Goal: Transaction & Acquisition: Obtain resource

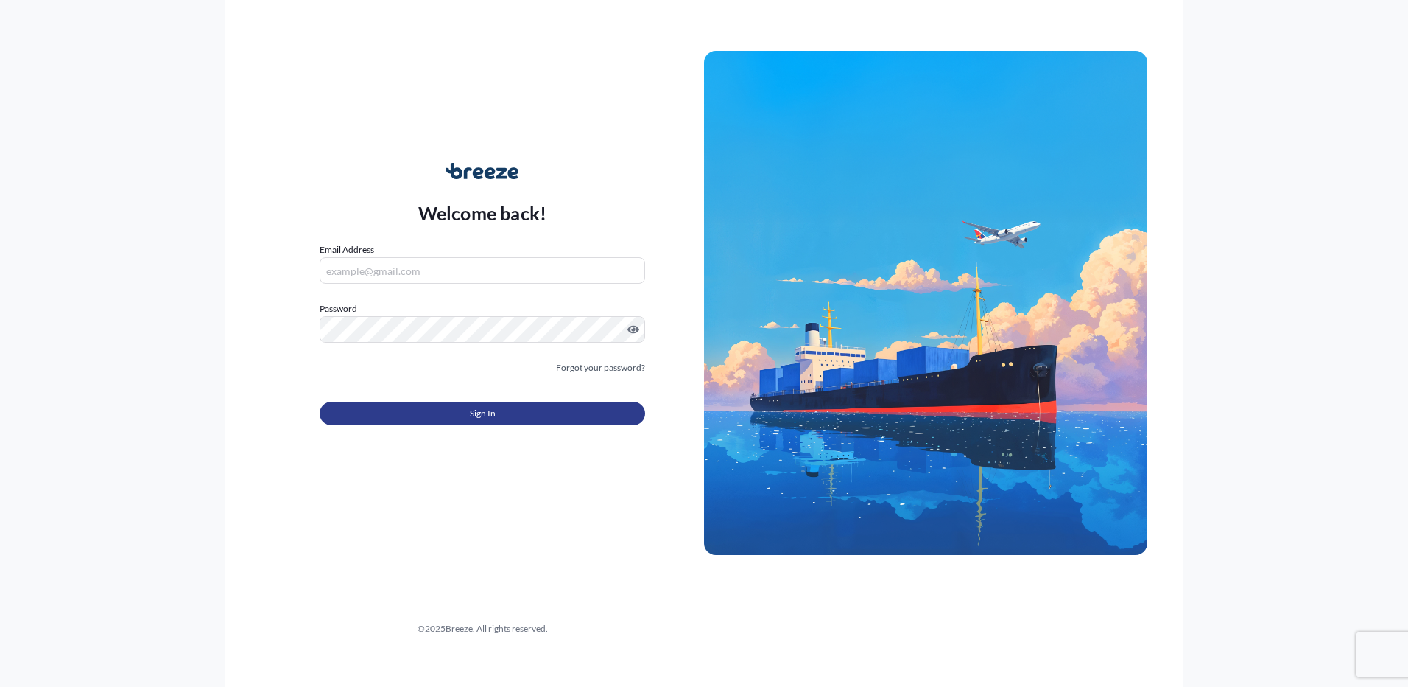
type input "[EMAIL_ADDRESS][DOMAIN_NAME]"
click at [632, 415] on button "Sign In" at bounding box center [483, 413] width 326 height 24
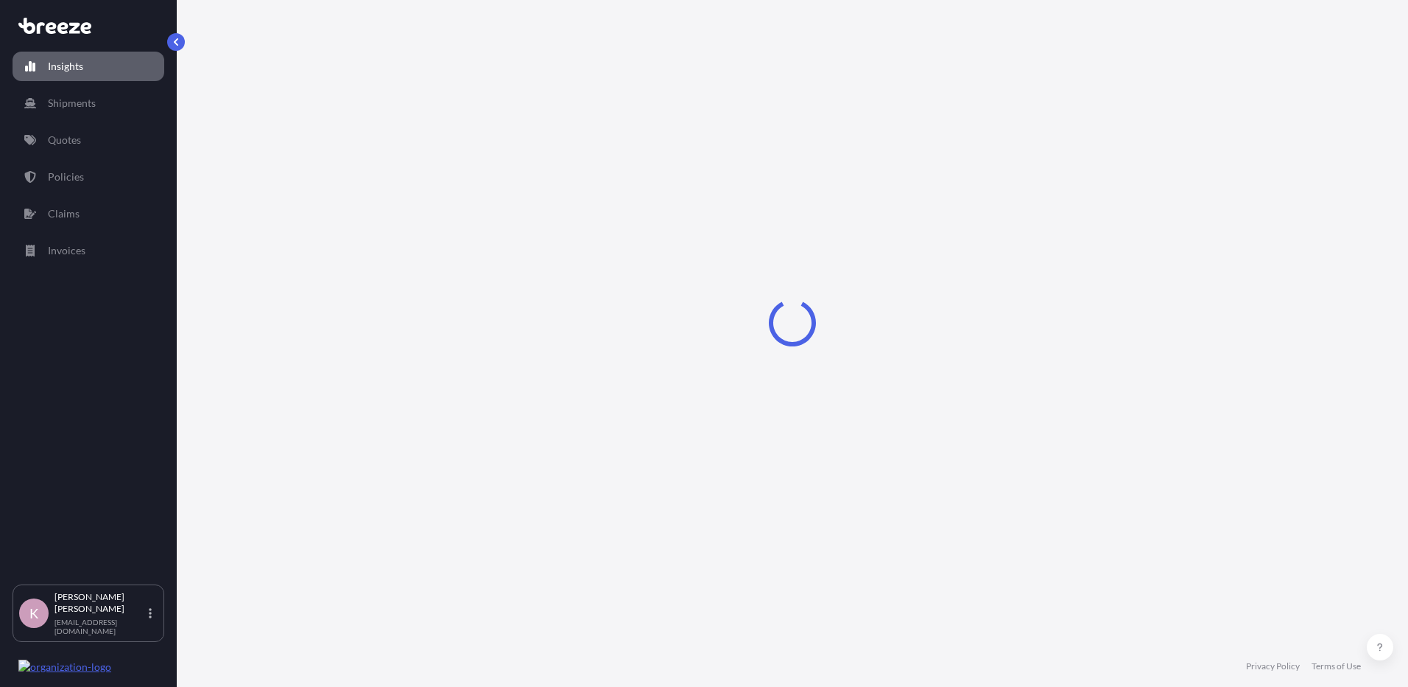
select select "2025"
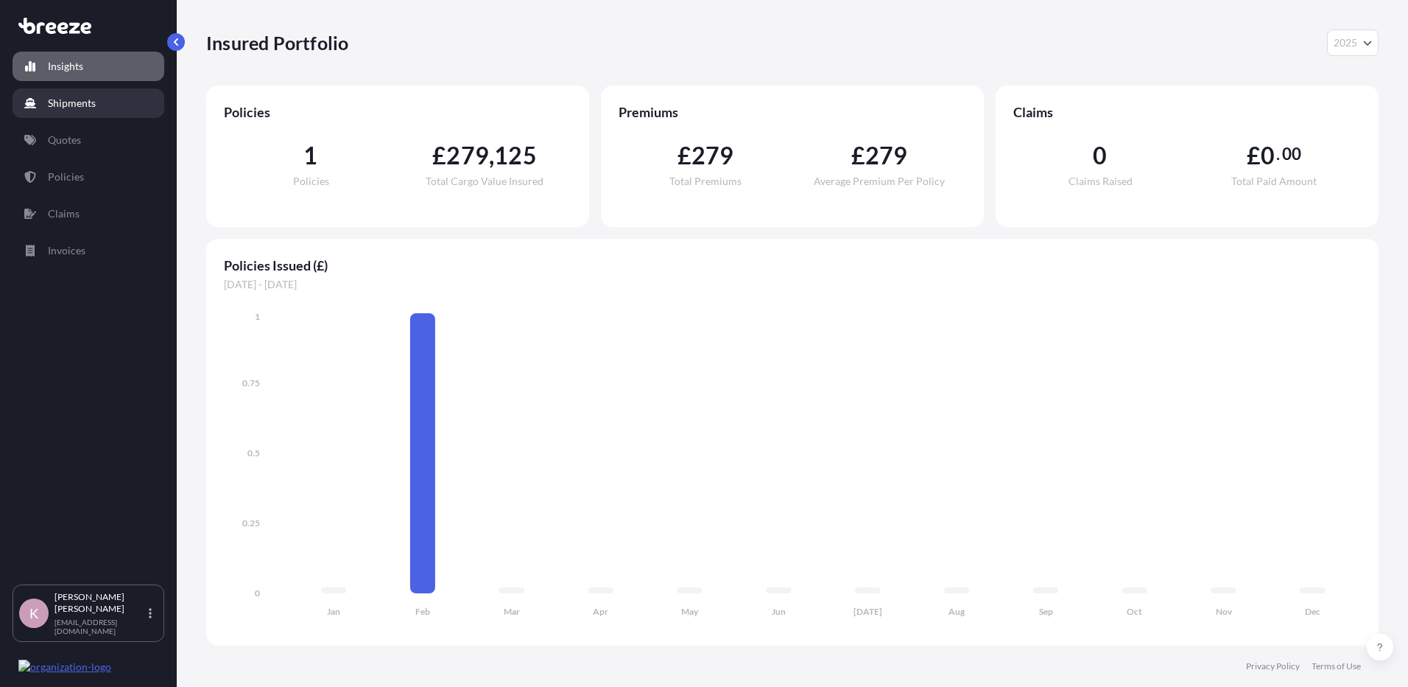
click at [103, 102] on link "Shipments" at bounding box center [89, 102] width 152 height 29
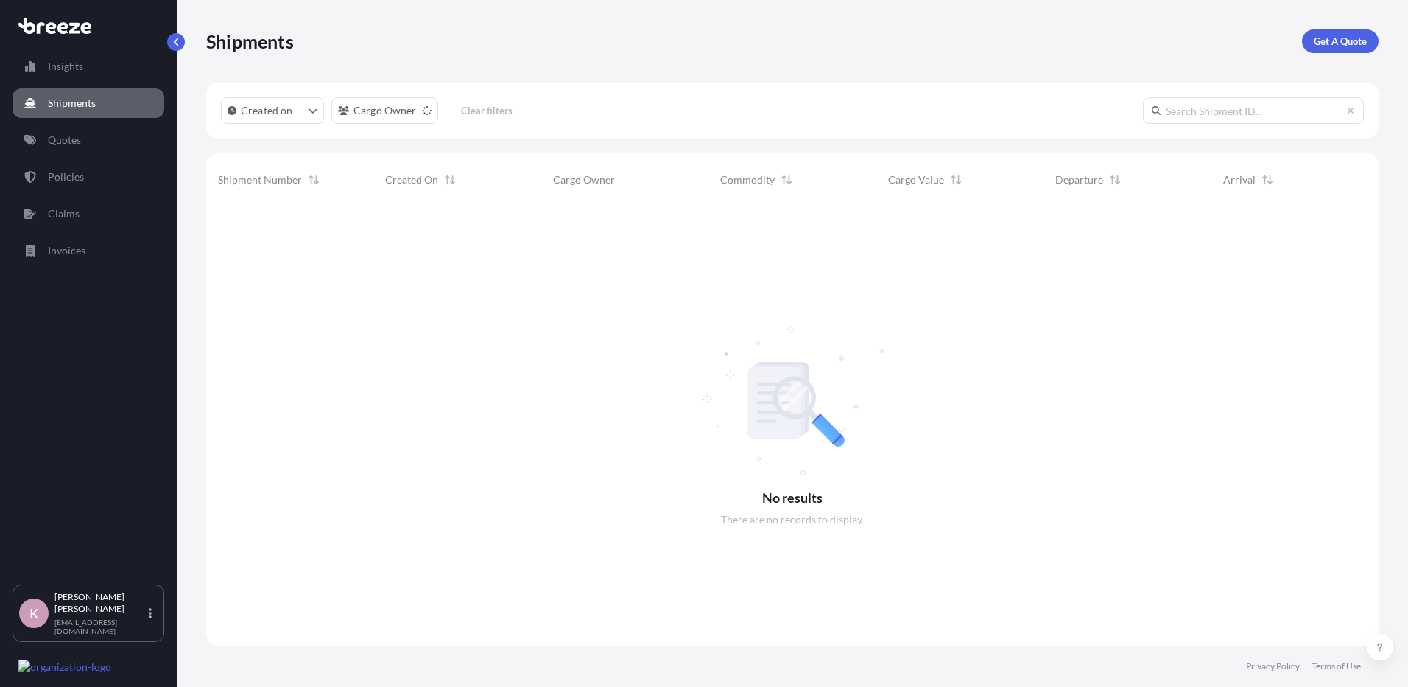
scroll to position [481, 1162]
click at [1333, 40] on p "Get A Quote" at bounding box center [1340, 41] width 53 height 15
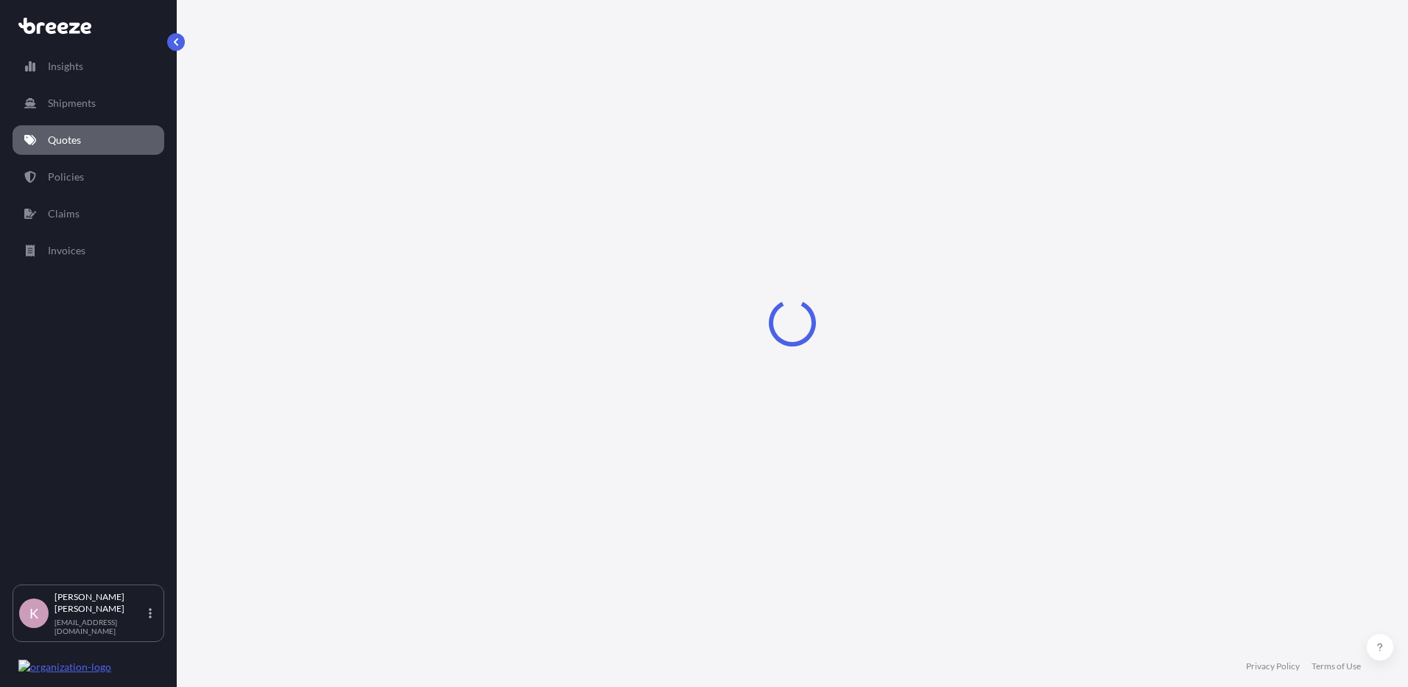
select select "Sea"
select select "1"
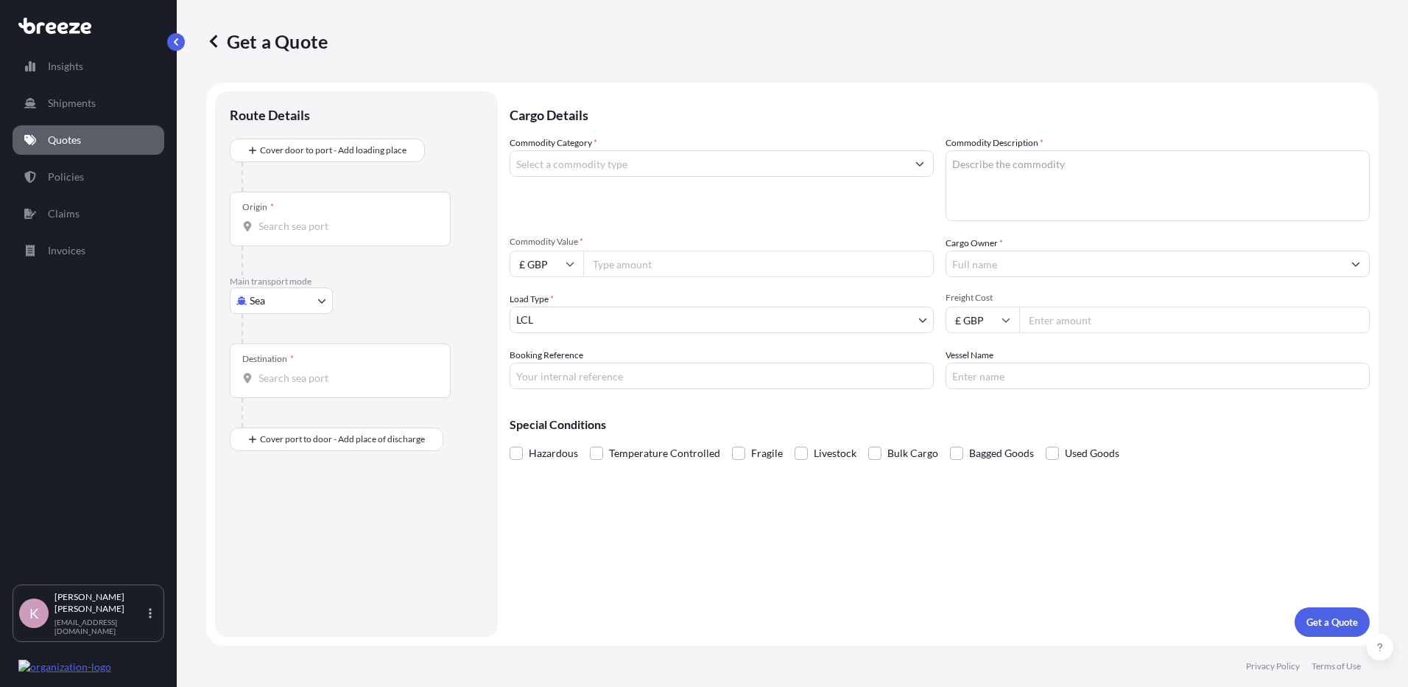
click at [608, 162] on input "Commodity Category *" at bounding box center [708, 163] width 396 height 27
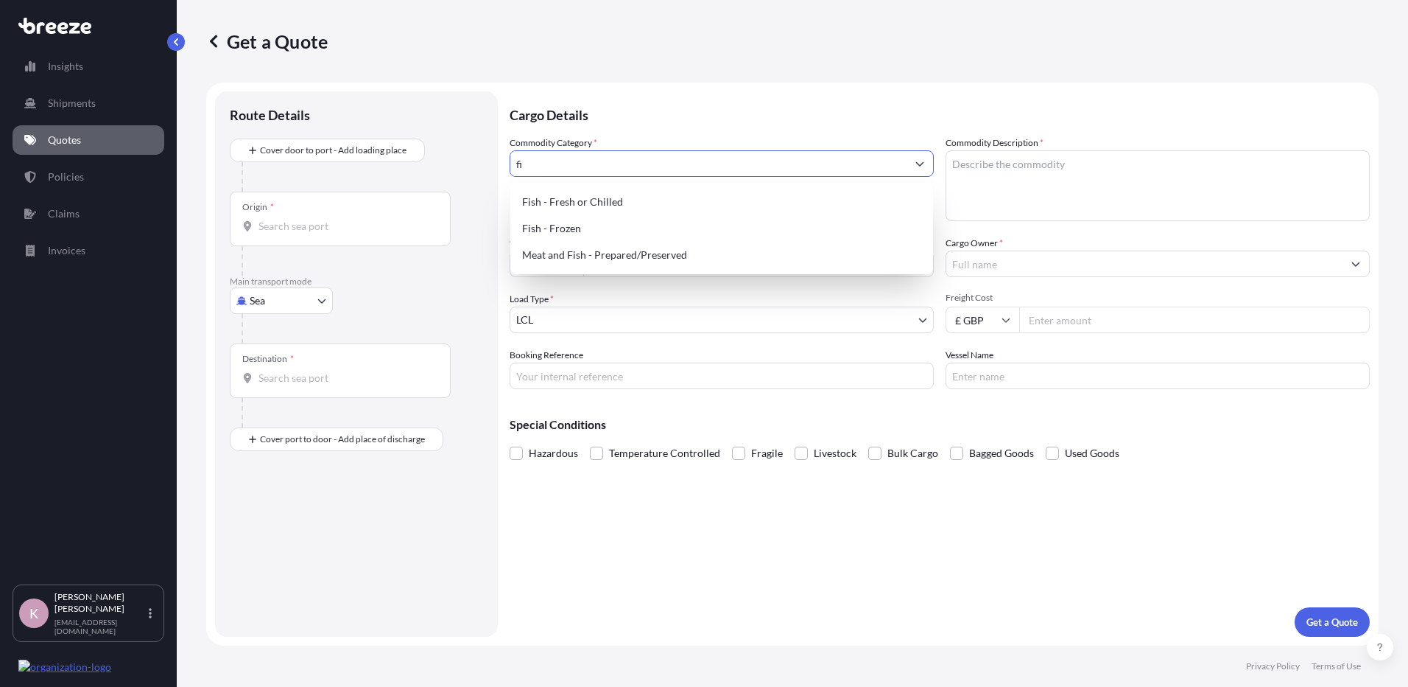
type input "f"
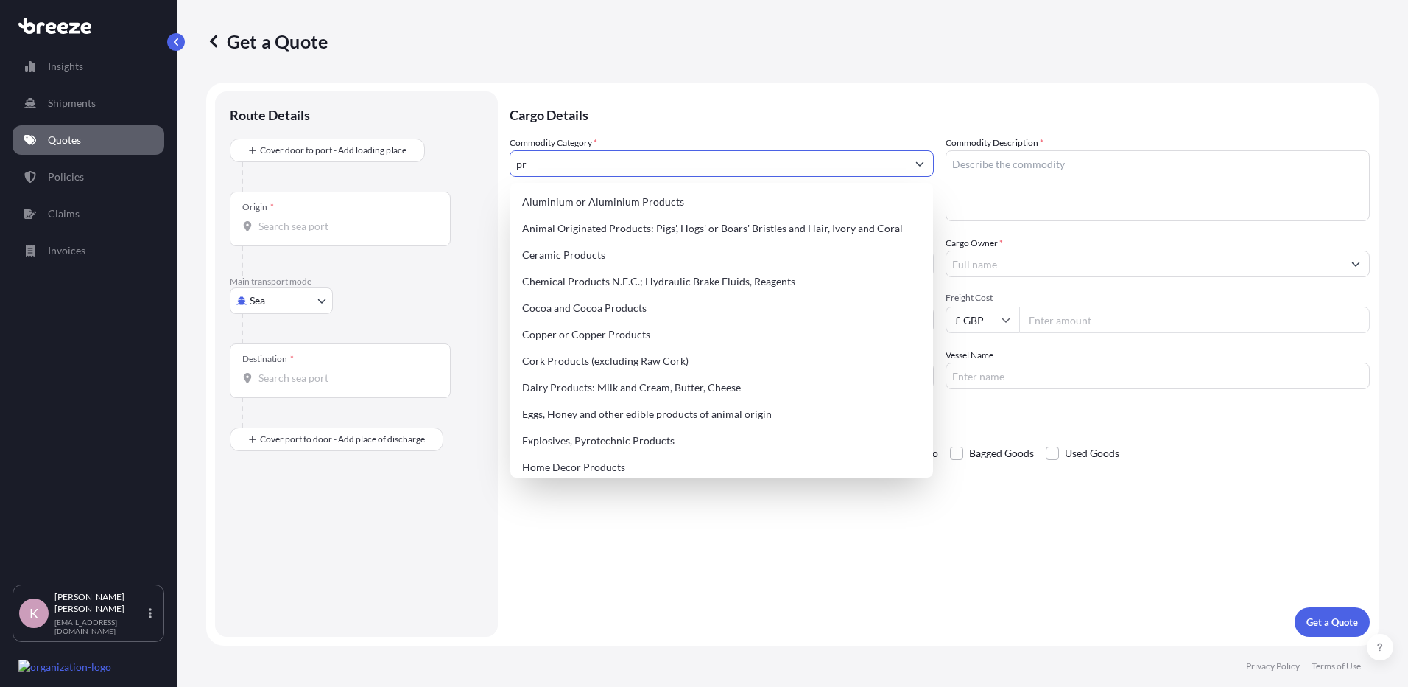
type input "p"
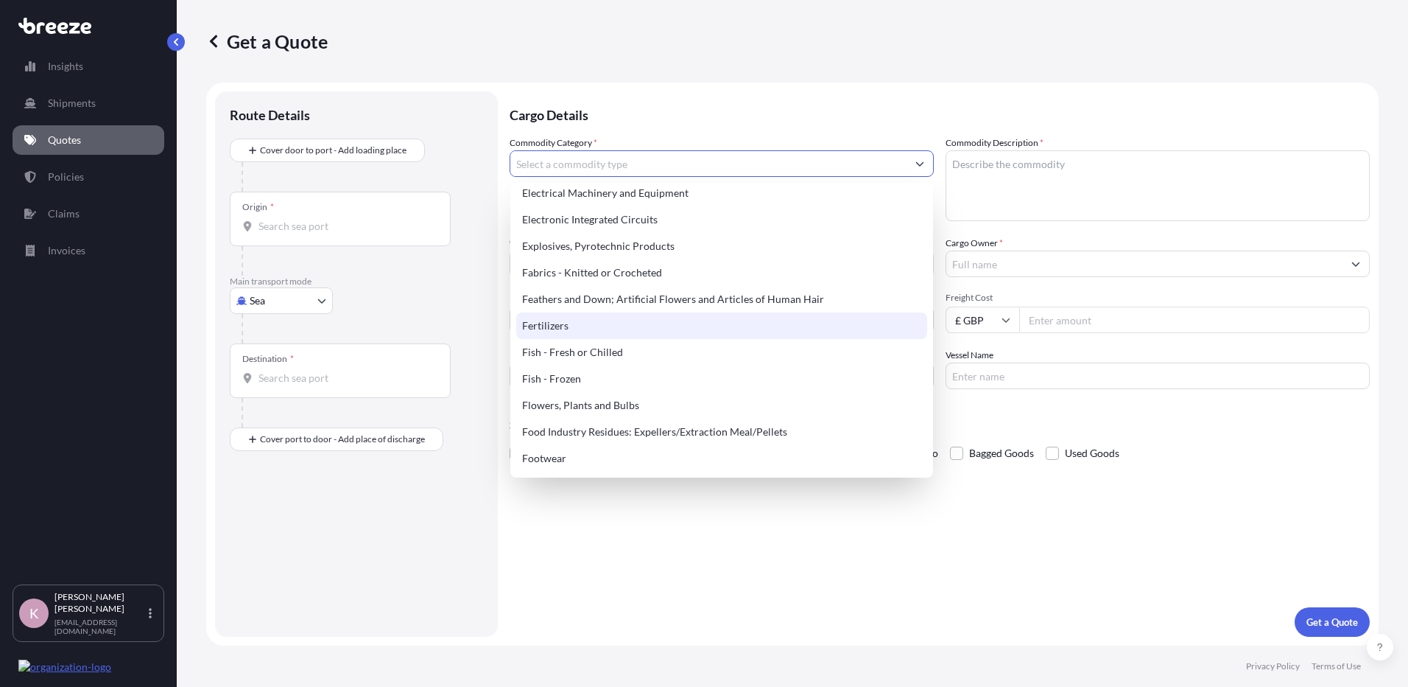
scroll to position [958, 0]
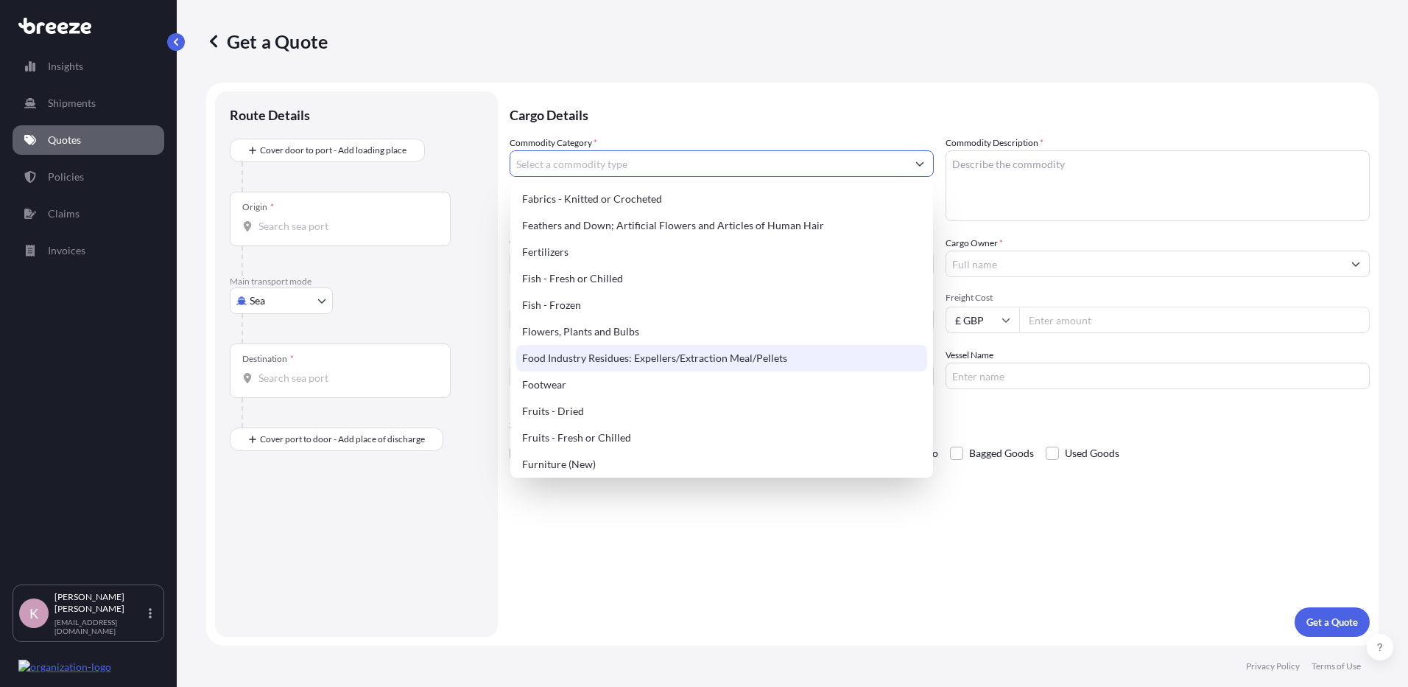
click at [801, 357] on div "Food Industry Residues: Expellers/Extraction Meal/Pellets" at bounding box center [721, 358] width 411 height 27
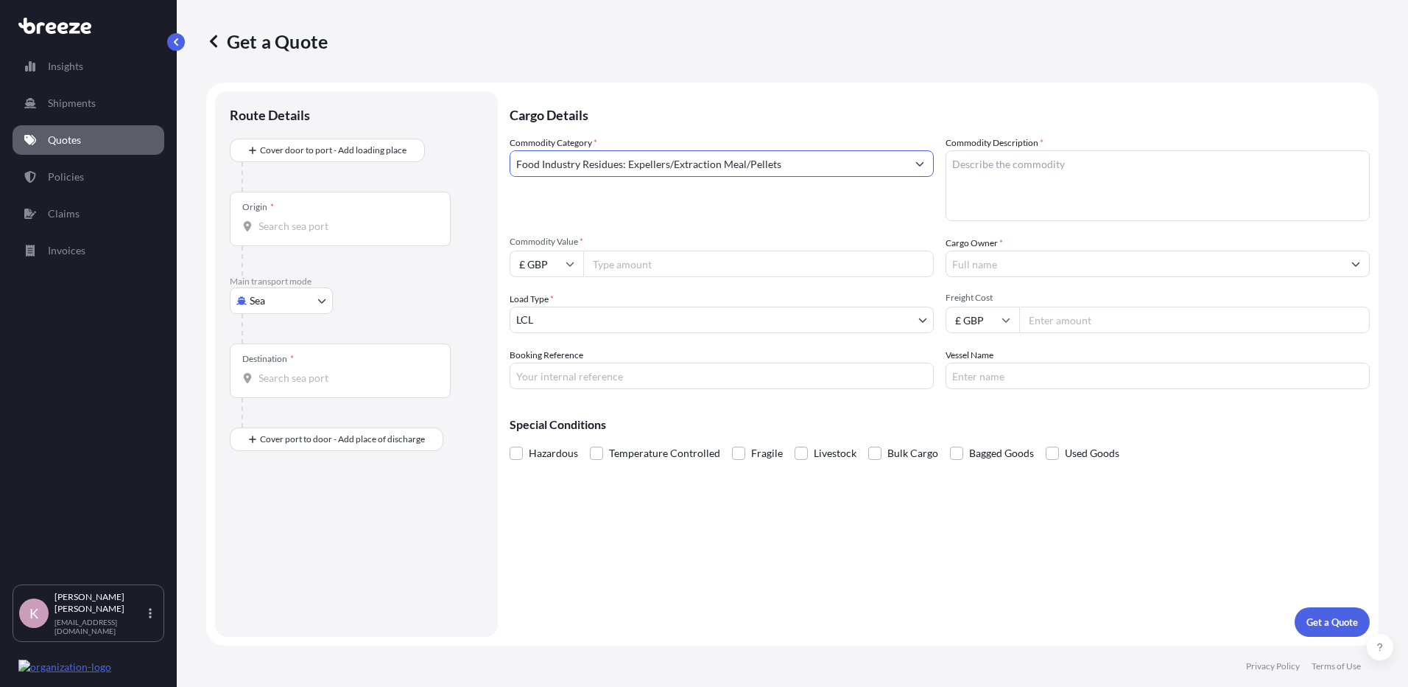
drag, startPoint x: 778, startPoint y: 167, endPoint x: 494, endPoint y: 138, distance: 285.0
click at [494, 138] on form "Route Details Cover door to port - Add loading place Place of loading Road Road…" at bounding box center [792, 363] width 1173 height 563
click at [919, 168] on button "Show suggestions" at bounding box center [920, 163] width 27 height 27
click at [905, 164] on input "Food Industry Residues: Expellers/Extraction Meal/Pellets" at bounding box center [708, 163] width 396 height 27
click at [914, 166] on button "Show suggestions" at bounding box center [920, 163] width 27 height 27
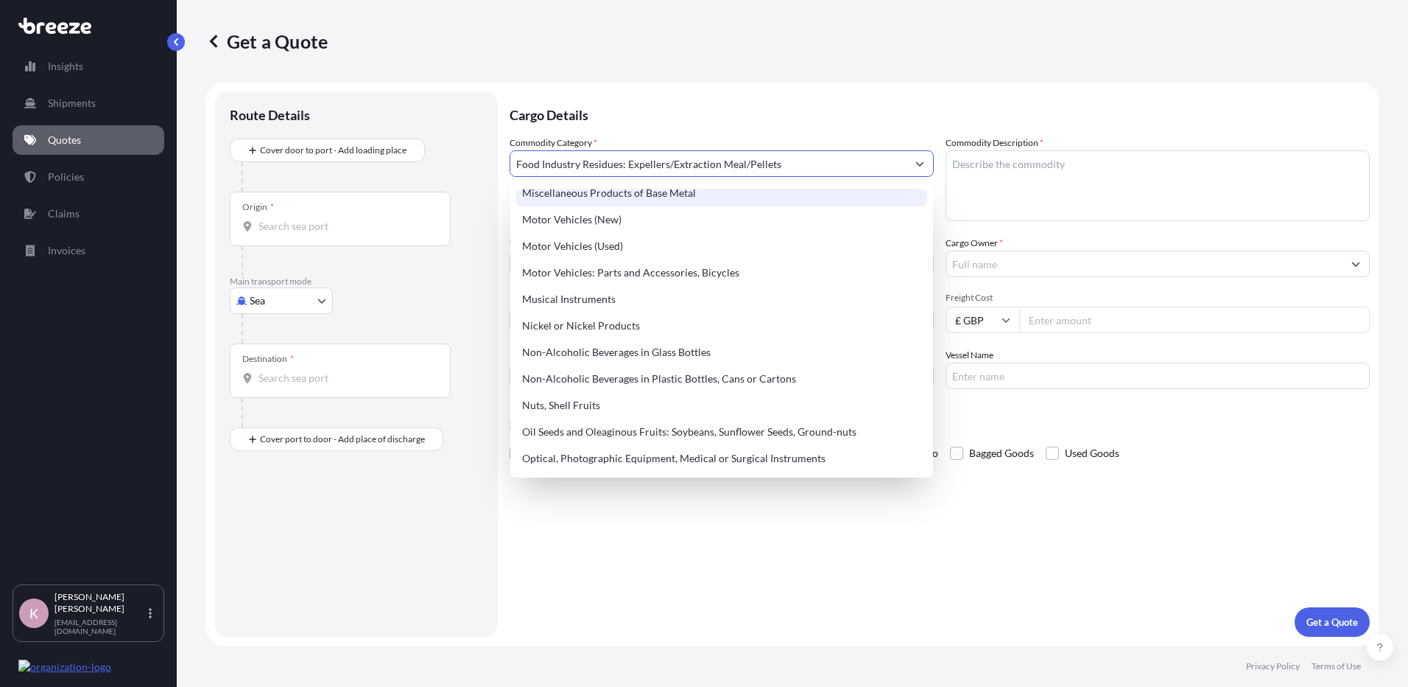
scroll to position [1839, 0]
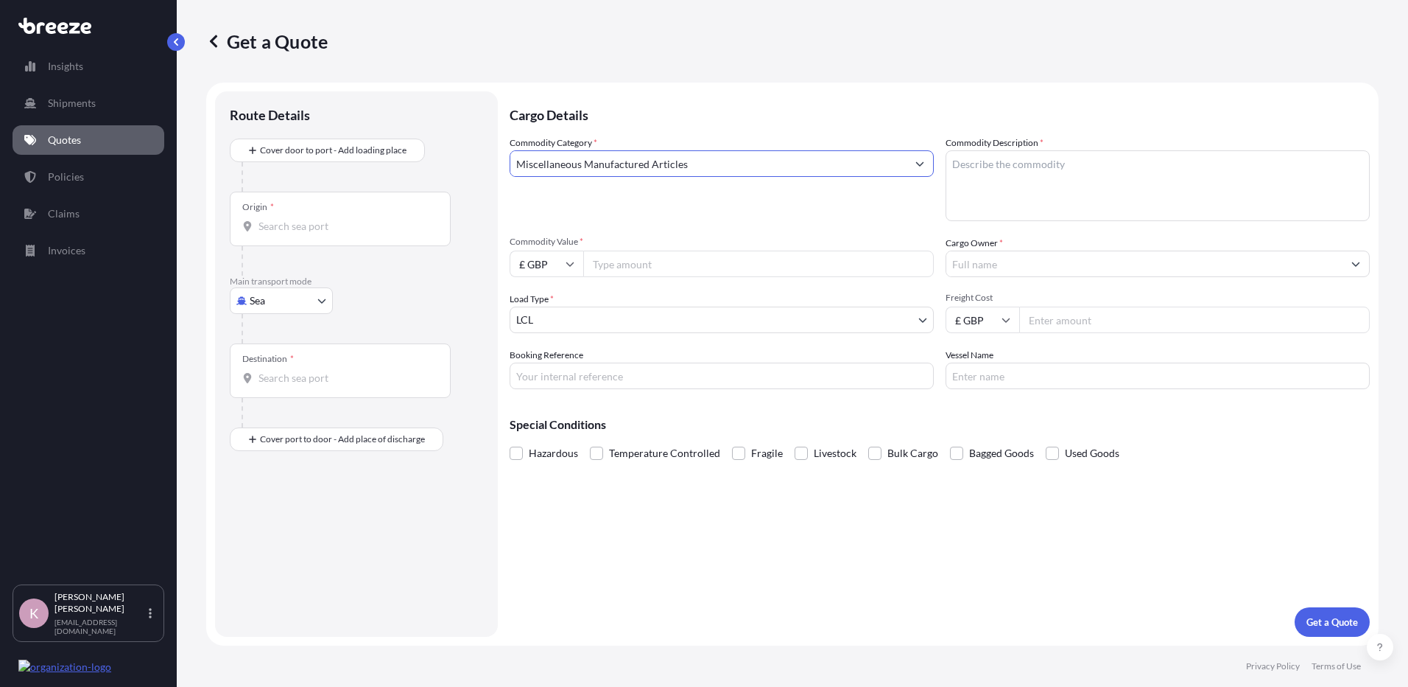
drag, startPoint x: 726, startPoint y: 154, endPoint x: 478, endPoint y: 151, distance: 247.5
click at [478, 151] on form "Route Details Cover door to port - Add loading place Place of loading Road Road…" at bounding box center [792, 363] width 1173 height 563
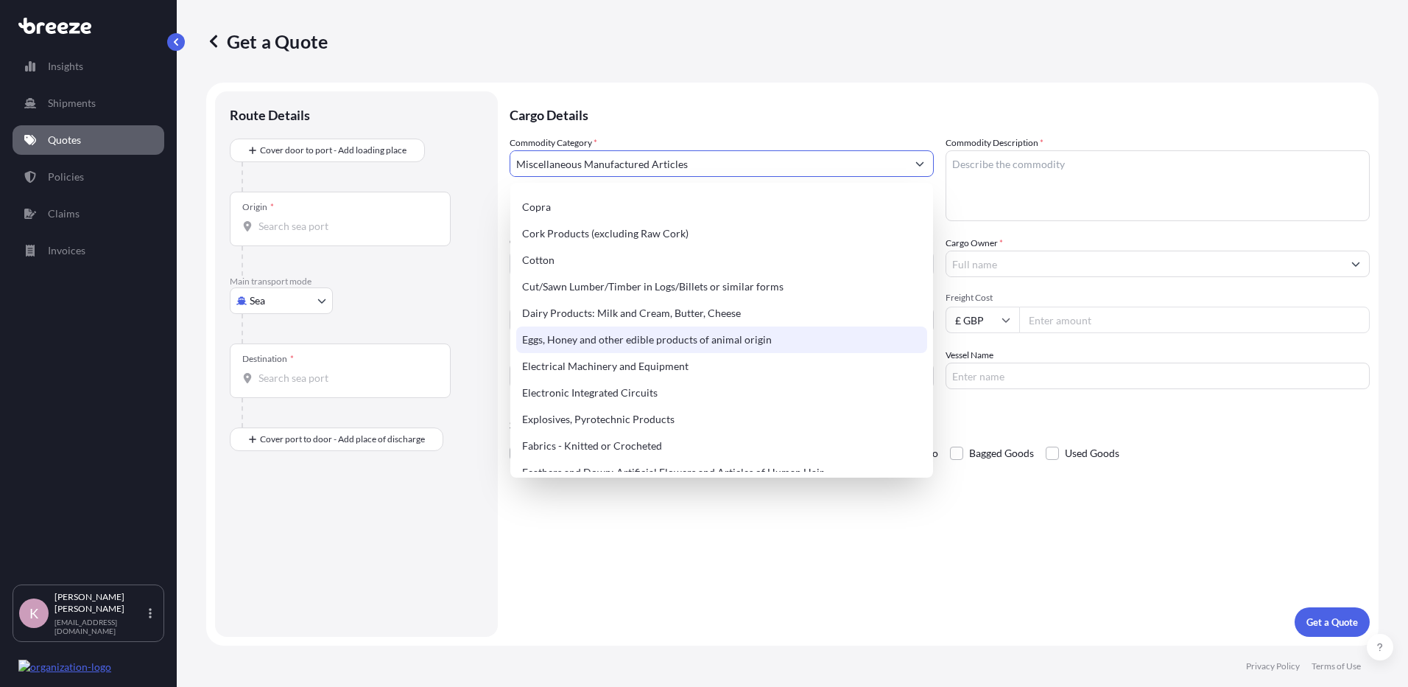
scroll to position [737, 0]
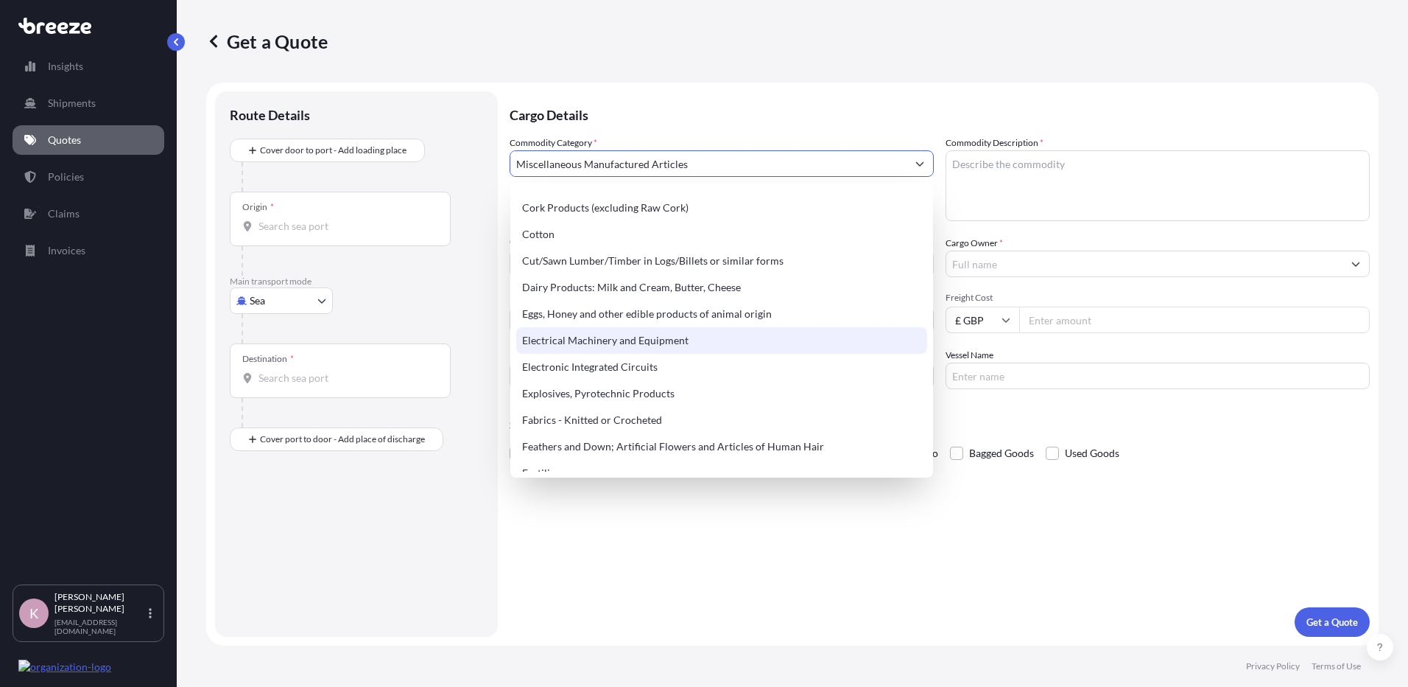
click at [793, 351] on div "Electrical Machinery and Equipment" at bounding box center [721, 340] width 411 height 27
type input "Electrical Machinery and Equipment"
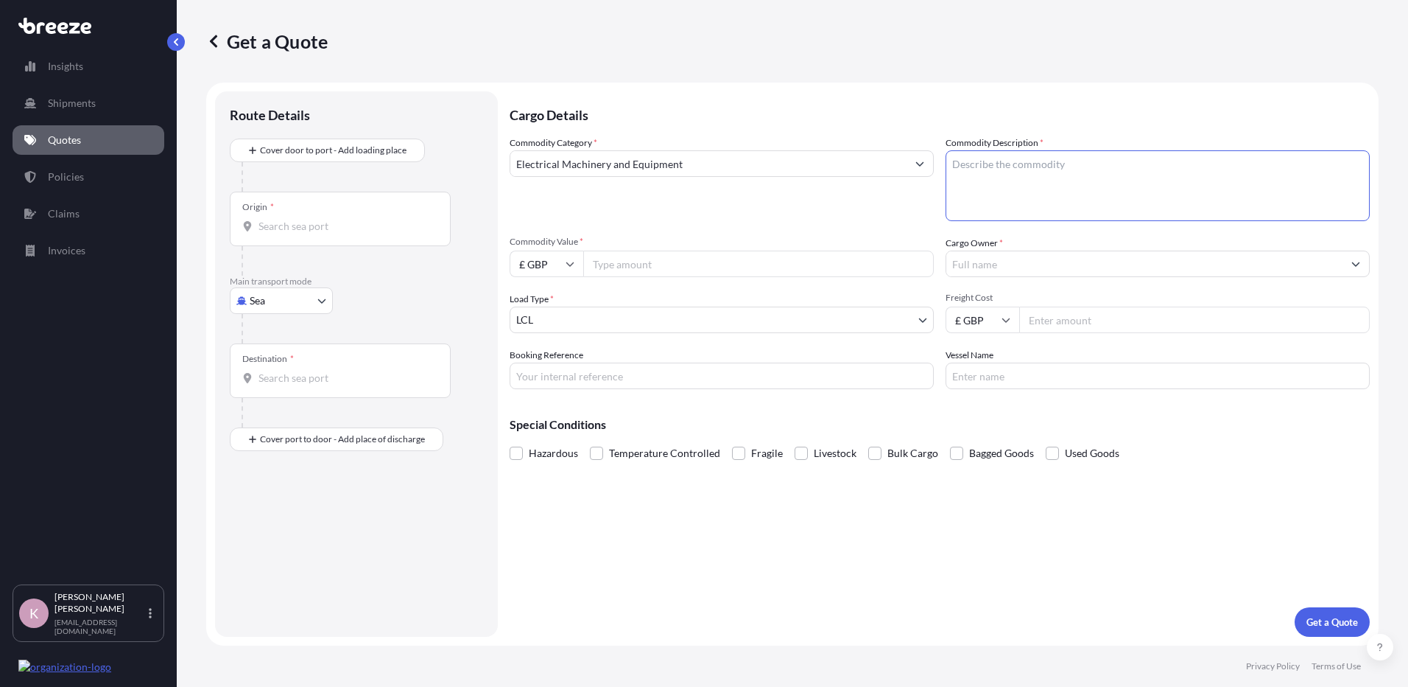
click at [972, 211] on textarea "Commodity Description *" at bounding box center [1158, 185] width 424 height 71
type textarea "Fish processing lines - filtering machines and two hoppers"
click at [804, 253] on input "Commodity Value *" at bounding box center [758, 263] width 351 height 27
click at [572, 273] on input "£ GBP" at bounding box center [547, 263] width 74 height 27
click at [559, 299] on div "€ EUR" at bounding box center [547, 304] width 62 height 28
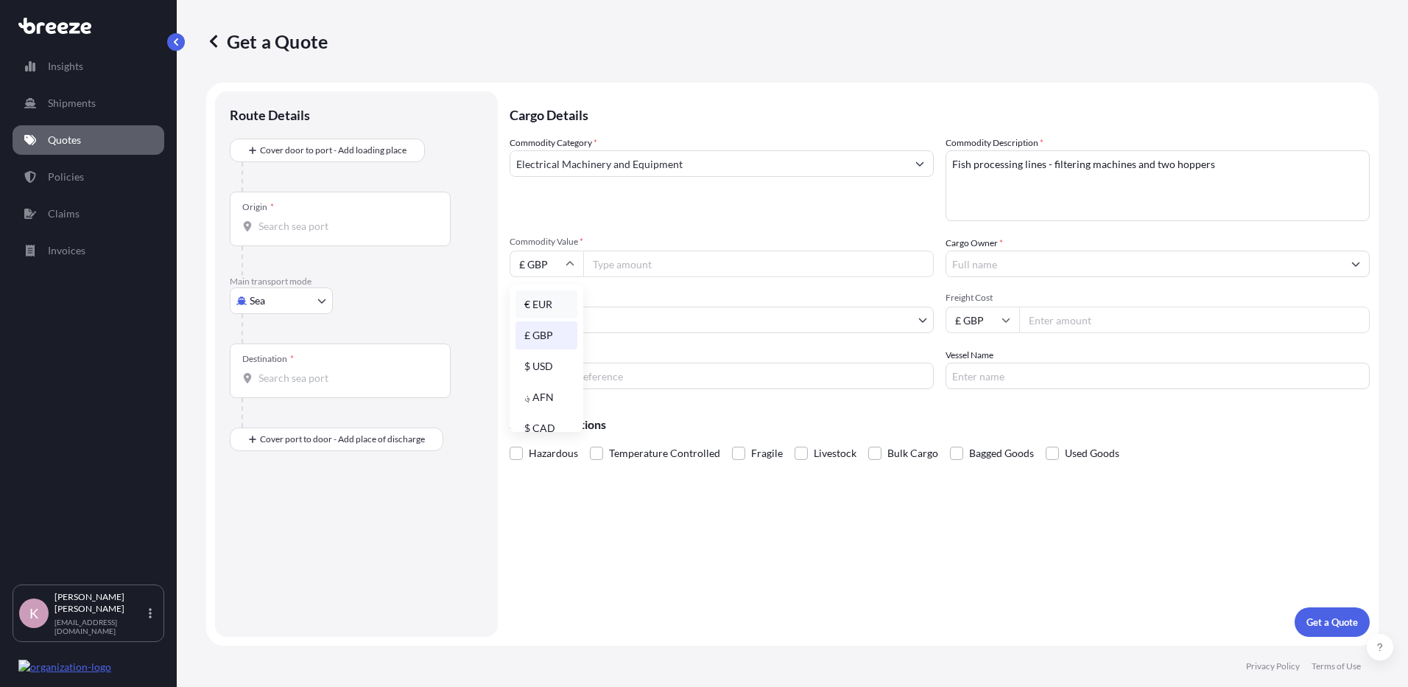
type input "€ EUR"
click at [633, 271] on input "Commodity Value *" at bounding box center [758, 263] width 351 height 27
type input "250000"
click at [1003, 271] on input "Cargo Owner *" at bounding box center [1145, 263] width 396 height 27
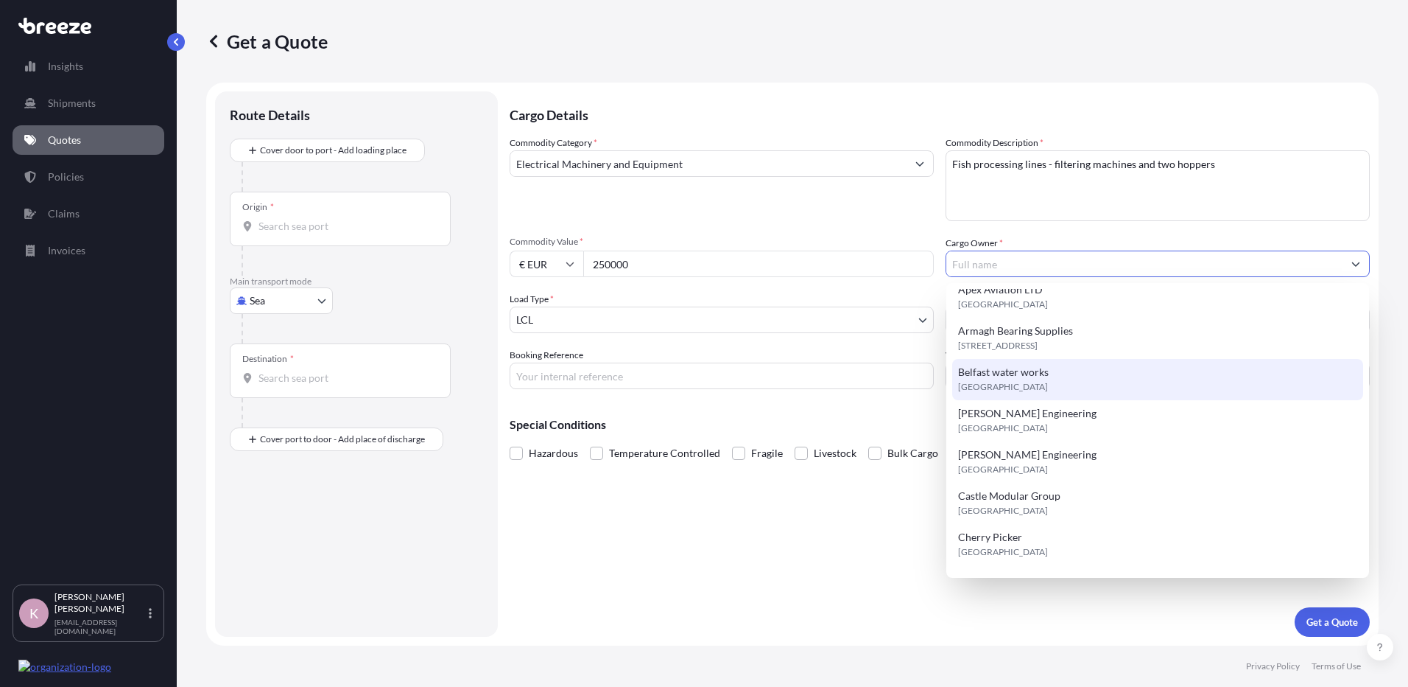
scroll to position [0, 0]
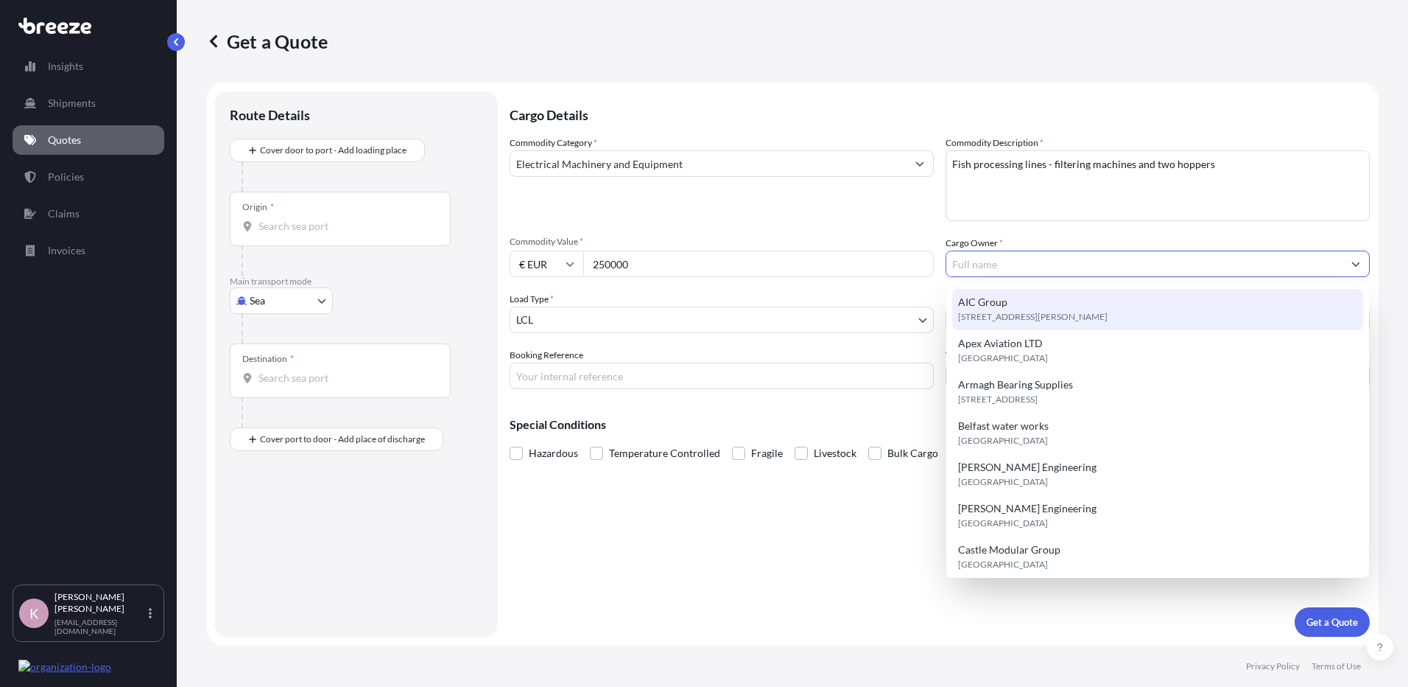
click at [1081, 264] on input "Cargo Owner *" at bounding box center [1145, 263] width 396 height 27
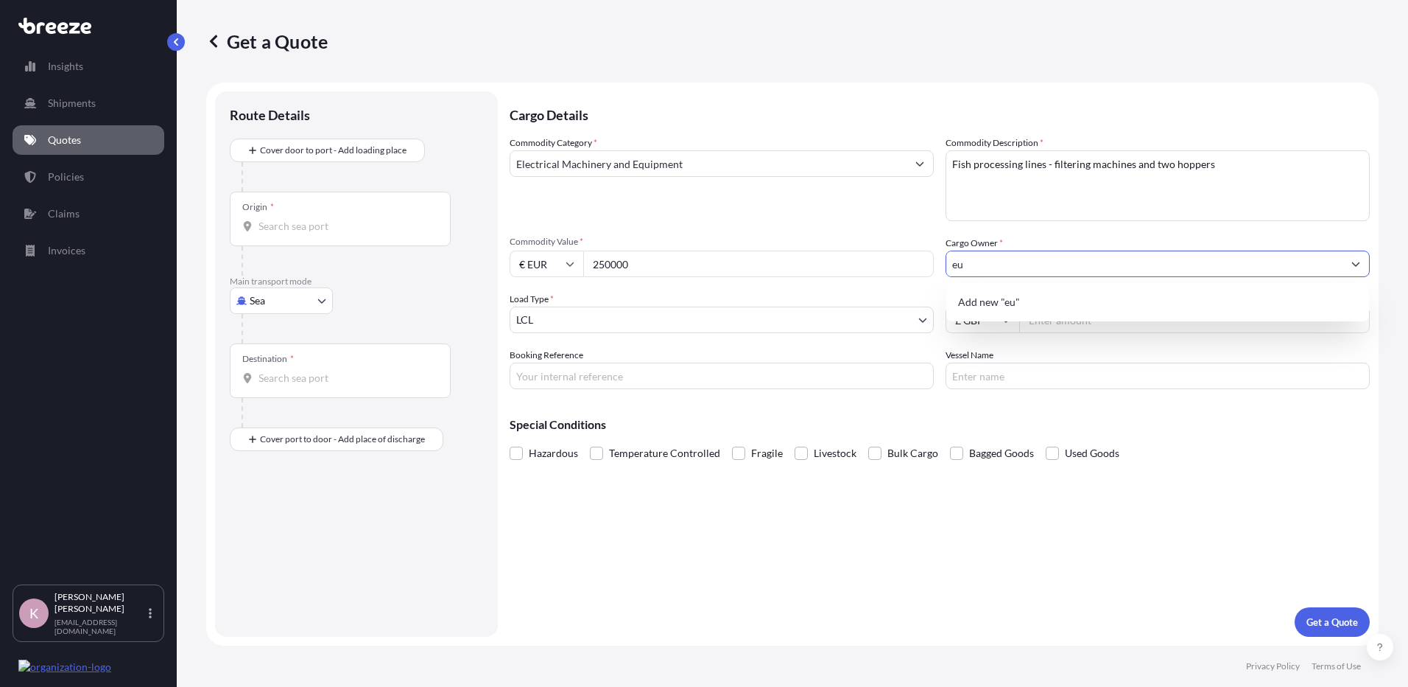
type input "e"
click at [1058, 311] on div "Add new "[PERSON_NAME]"" at bounding box center [1157, 302] width 411 height 27
type input "[PERSON_NAME]"
click at [1122, 311] on input "Freight Cost" at bounding box center [1194, 319] width 351 height 27
click at [1004, 314] on input "£ GBP" at bounding box center [983, 319] width 74 height 27
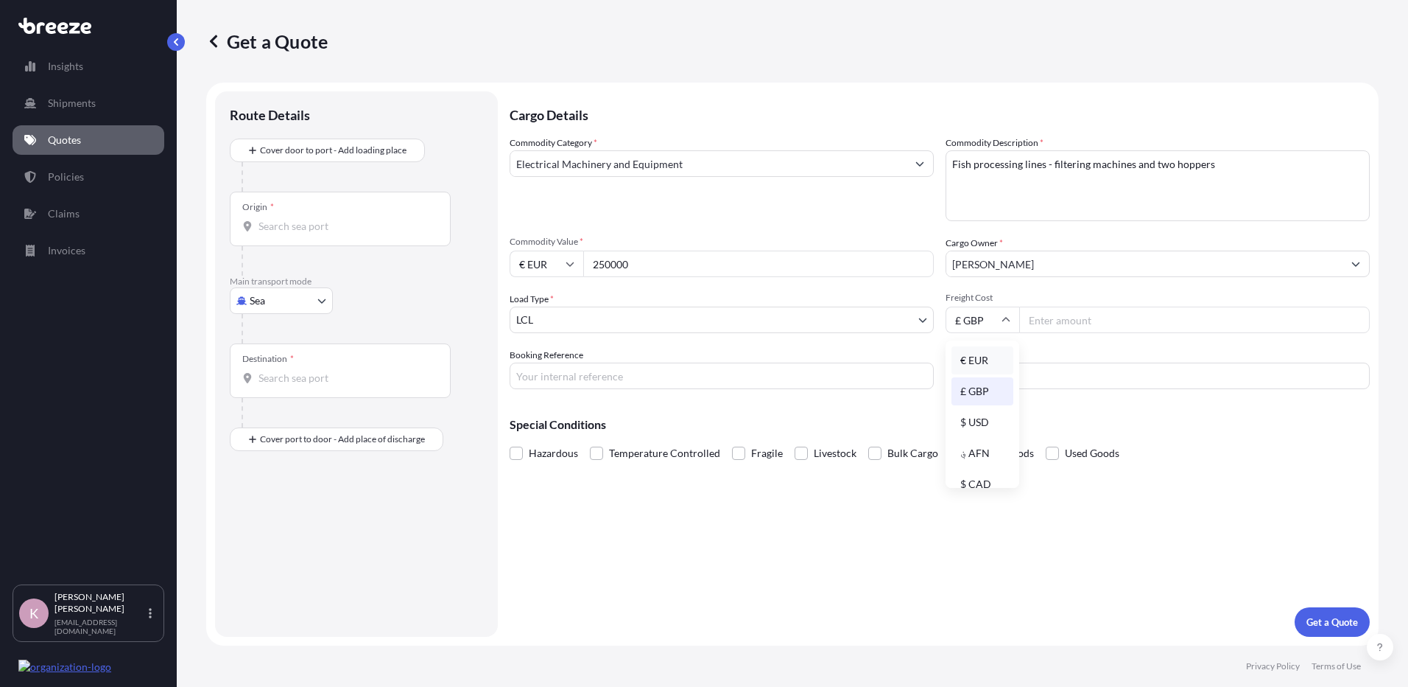
click at [998, 366] on div "€ EUR" at bounding box center [983, 360] width 62 height 28
type input "€ EUR"
click at [1047, 328] on input "Freight Cost" at bounding box center [1194, 319] width 351 height 27
type input "4215"
drag, startPoint x: 337, startPoint y: 227, endPoint x: 320, endPoint y: 225, distance: 17.0
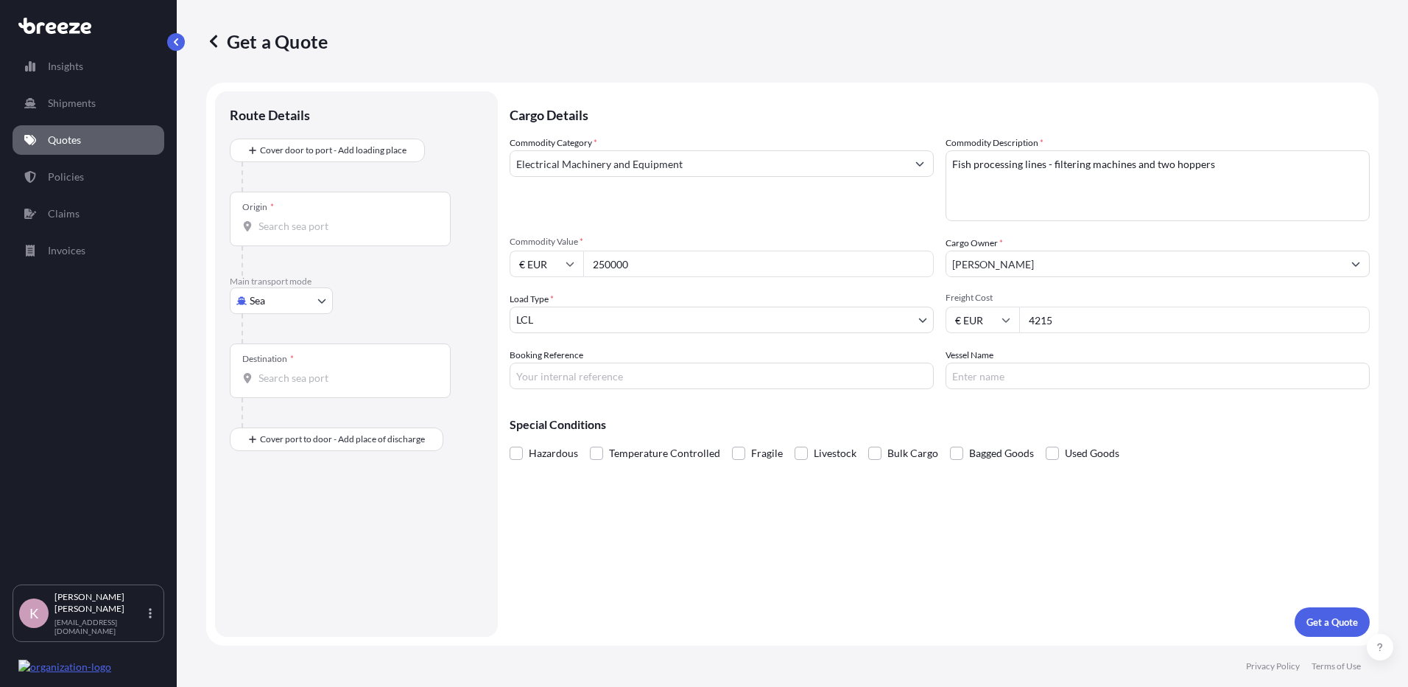
click at [330, 226] on input "Origin *" at bounding box center [346, 226] width 174 height 15
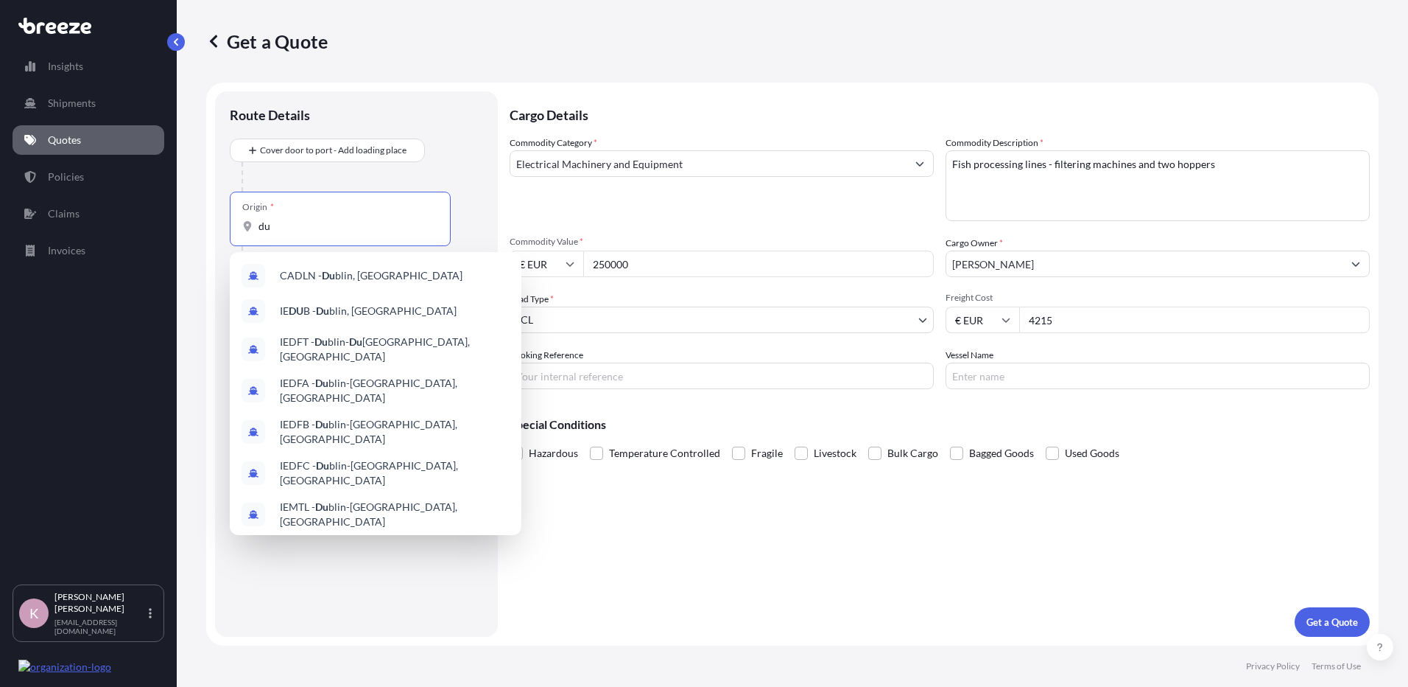
type input "d"
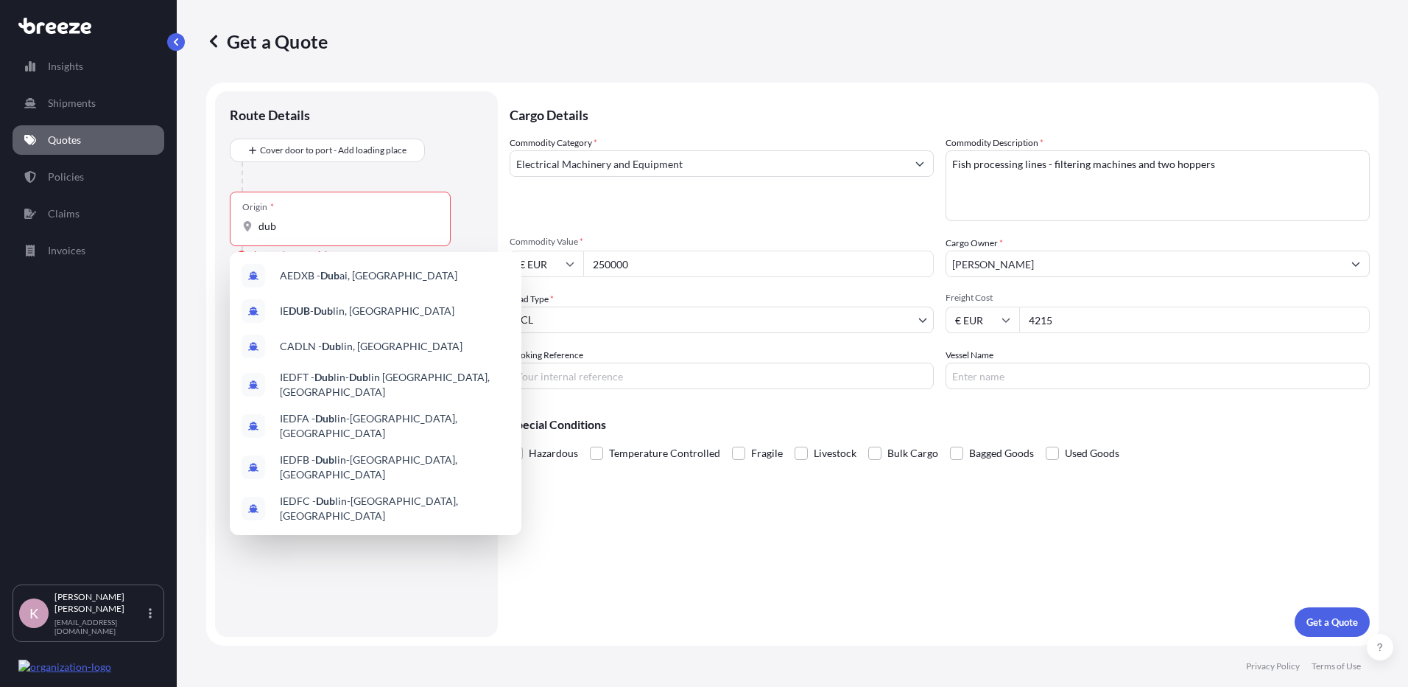
click at [155, 300] on div "Insights Shipments Quotes Policies Claims Invoices" at bounding box center [89, 311] width 152 height 546
click at [290, 231] on input "dub" at bounding box center [346, 226] width 174 height 15
click at [317, 312] on span "IE DUB - Dub lin, [GEOGRAPHIC_DATA]" at bounding box center [367, 310] width 175 height 15
type input "IEDUB - [GEOGRAPHIC_DATA], [GEOGRAPHIC_DATA]"
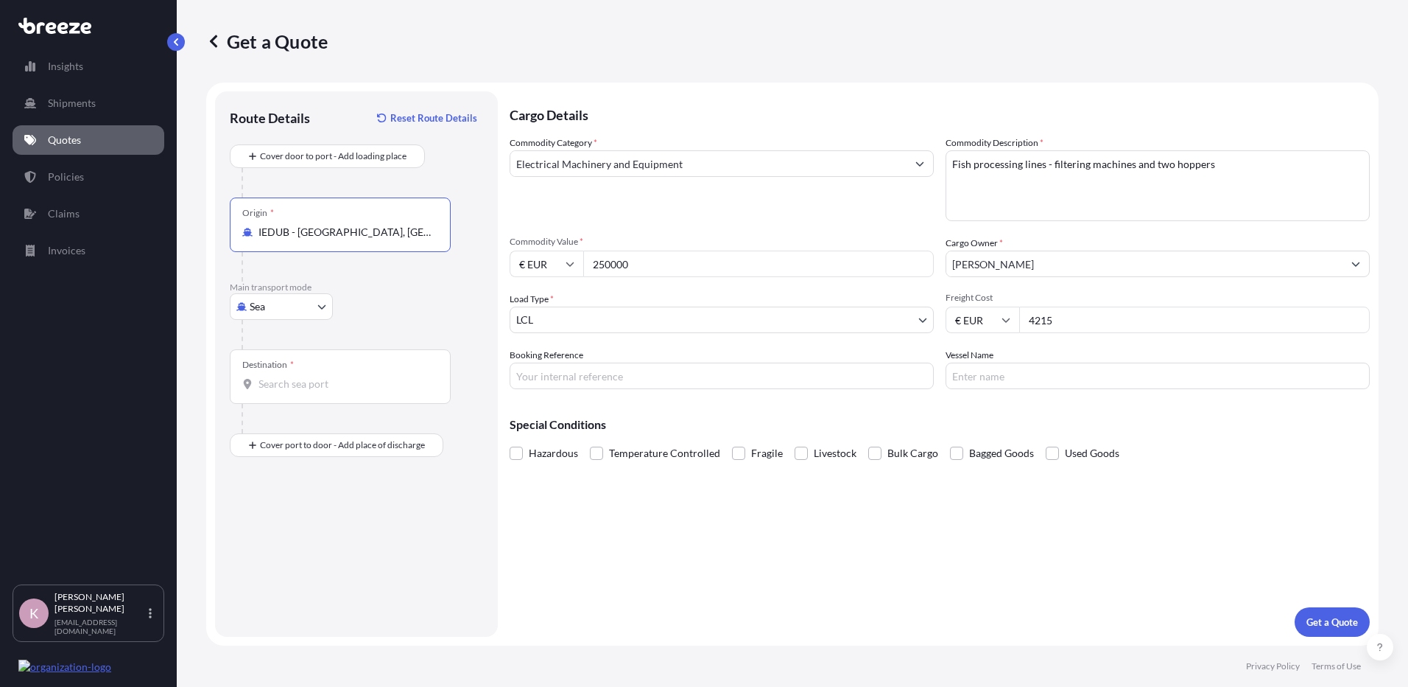
click at [319, 310] on body "Insights Shipments Quotes Policies Claims Invoices K [PERSON_NAME] [EMAIL_ADDRE…" at bounding box center [704, 343] width 1408 height 687
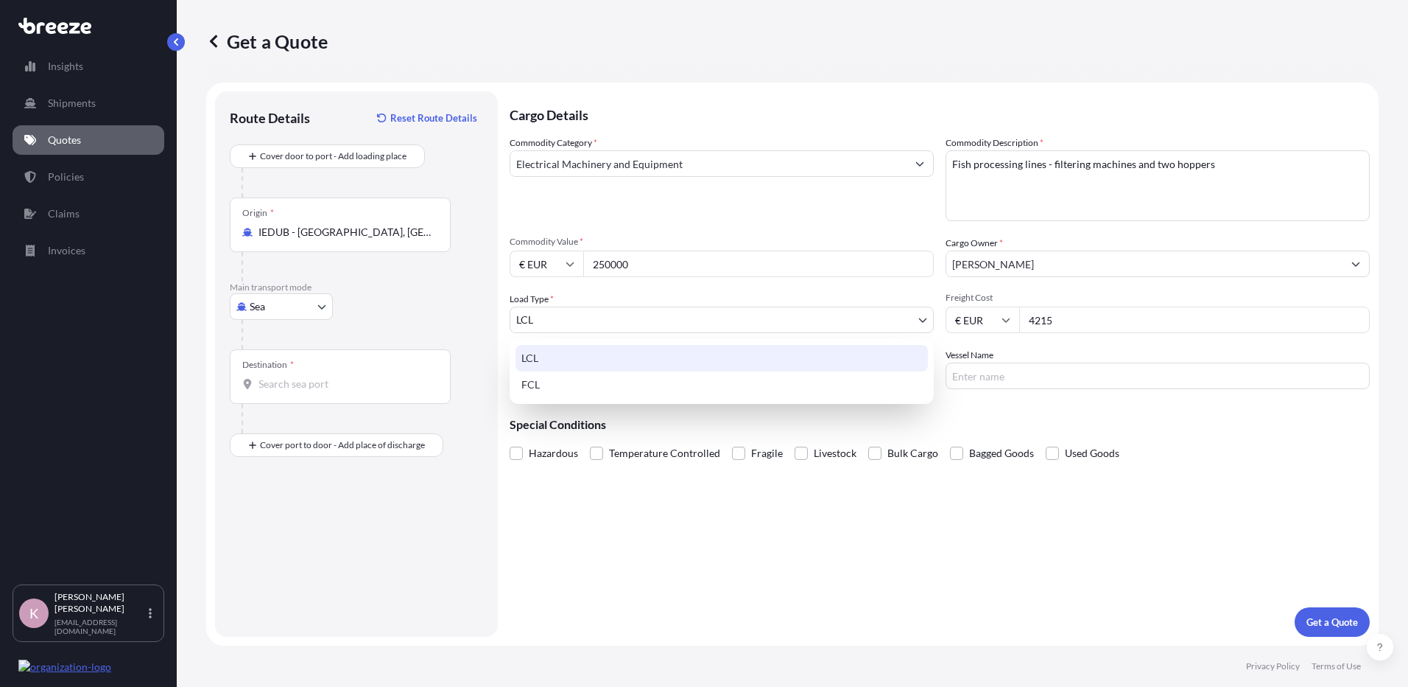
click at [538, 323] on body "Insights Shipments Quotes Policies Claims Invoices K [PERSON_NAME] [EMAIL_ADDRE…" at bounding box center [704, 343] width 1408 height 687
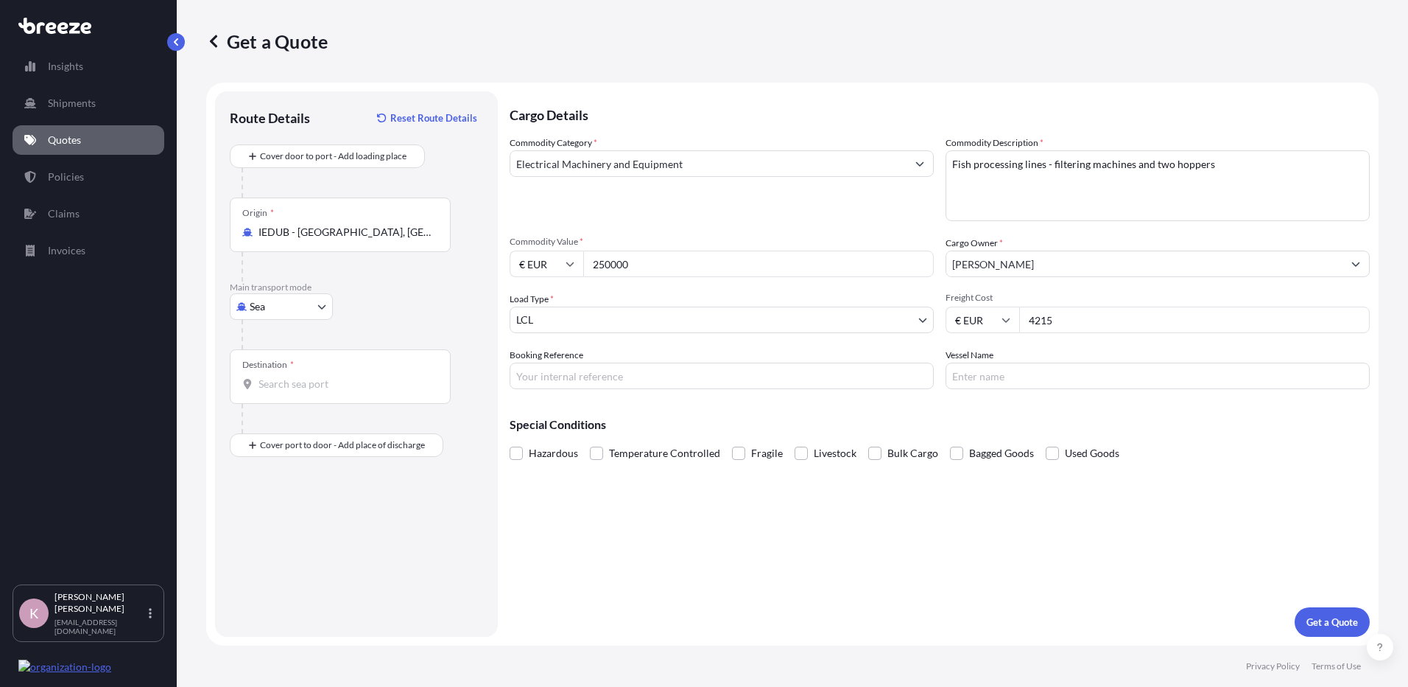
click at [349, 360] on div "Destination *" at bounding box center [340, 376] width 221 height 55
click at [349, 376] on input "Destination *" at bounding box center [346, 383] width 174 height 15
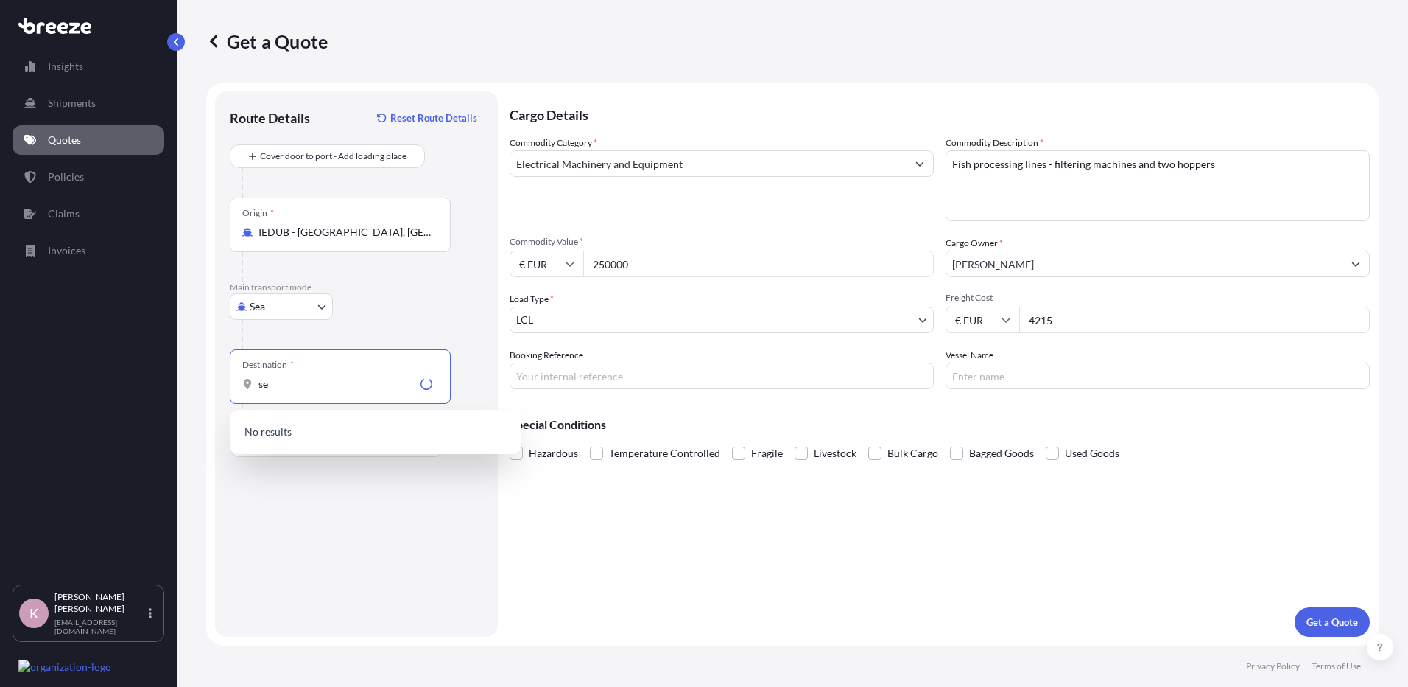
type input "s"
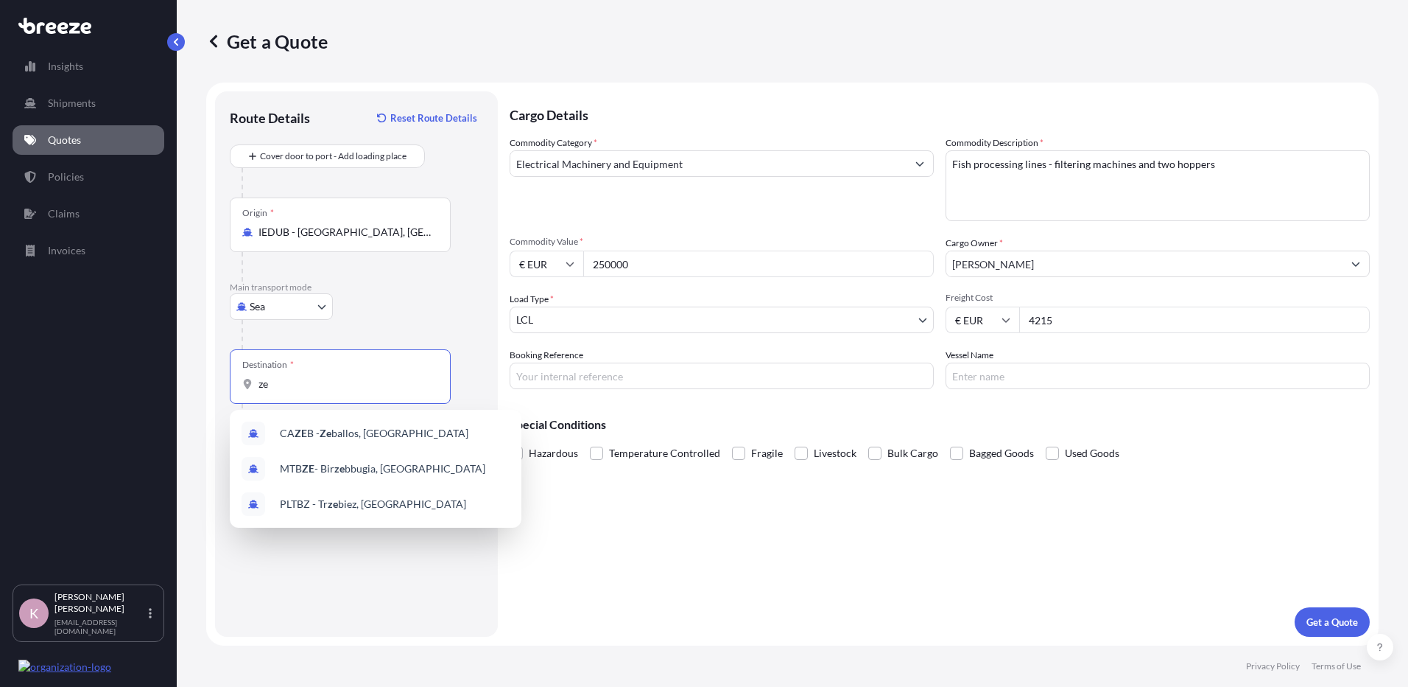
type input "z"
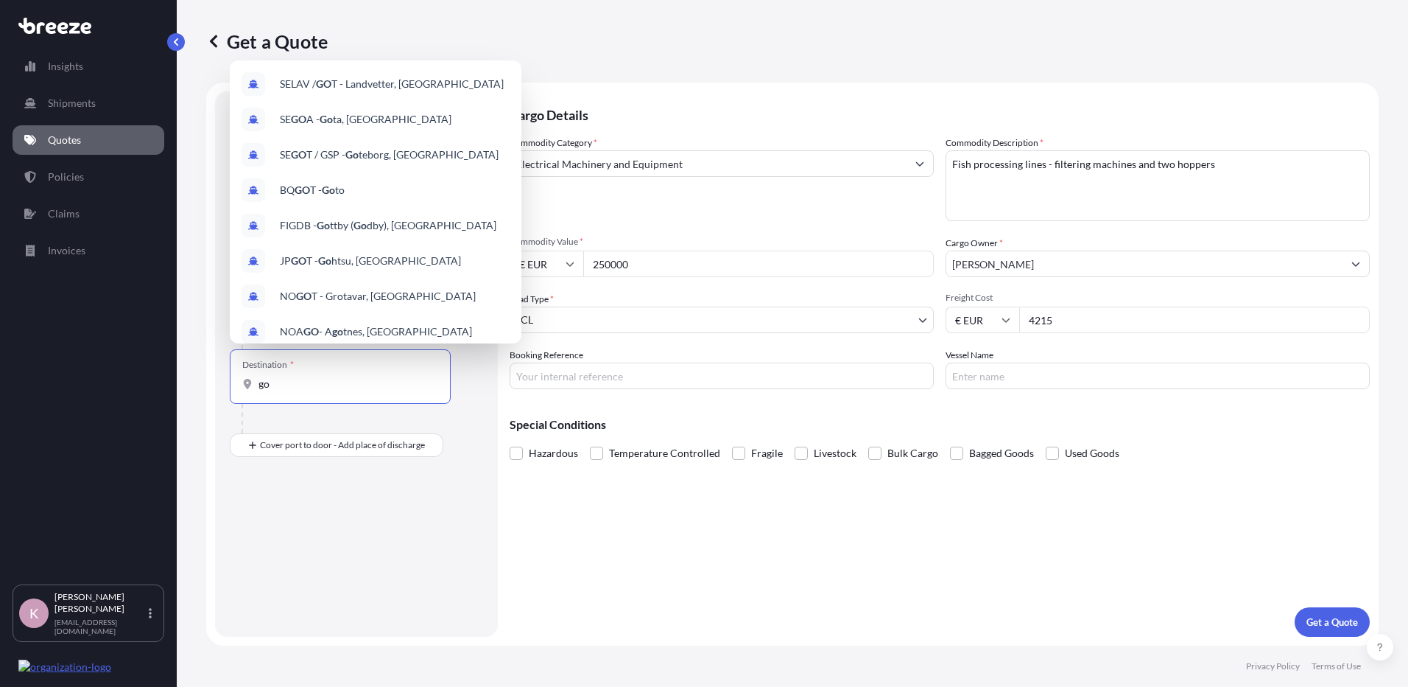
type input "g"
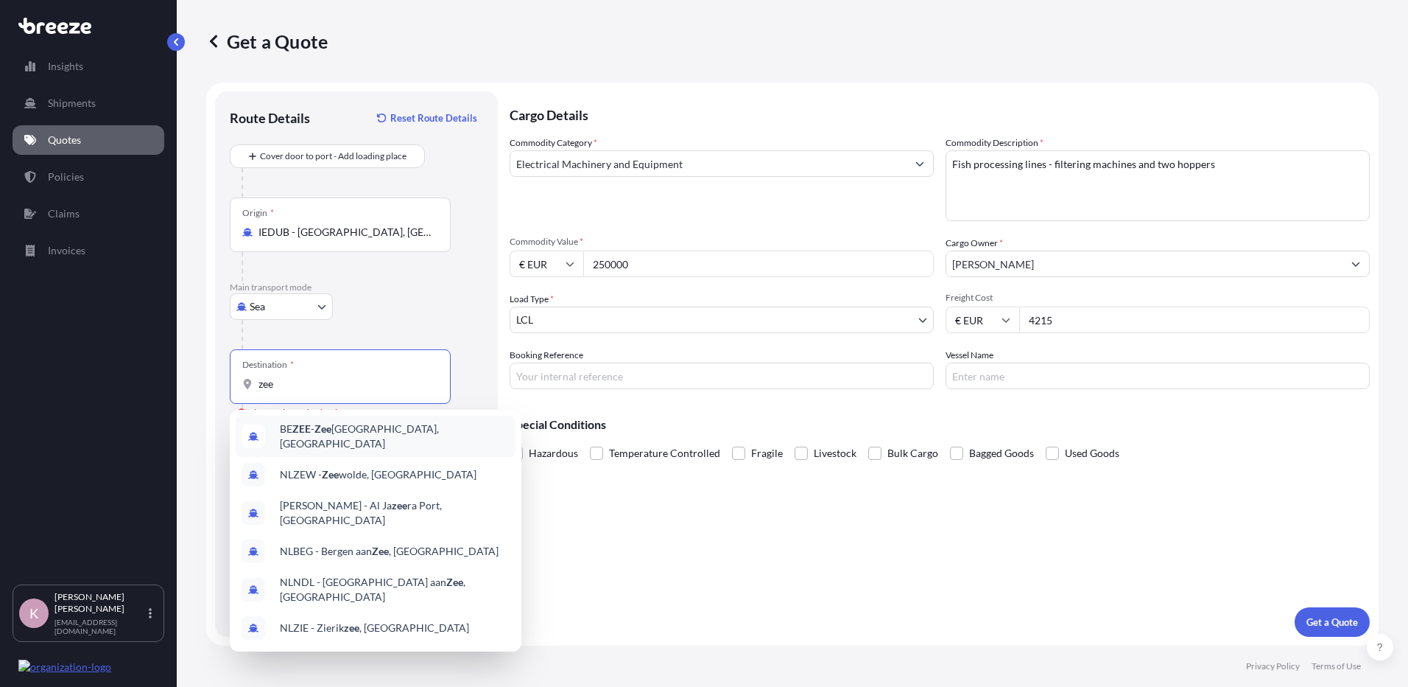
click at [338, 442] on div "BE ZEE - Zee [GEOGRAPHIC_DATA], [GEOGRAPHIC_DATA]" at bounding box center [376, 435] width 280 height 41
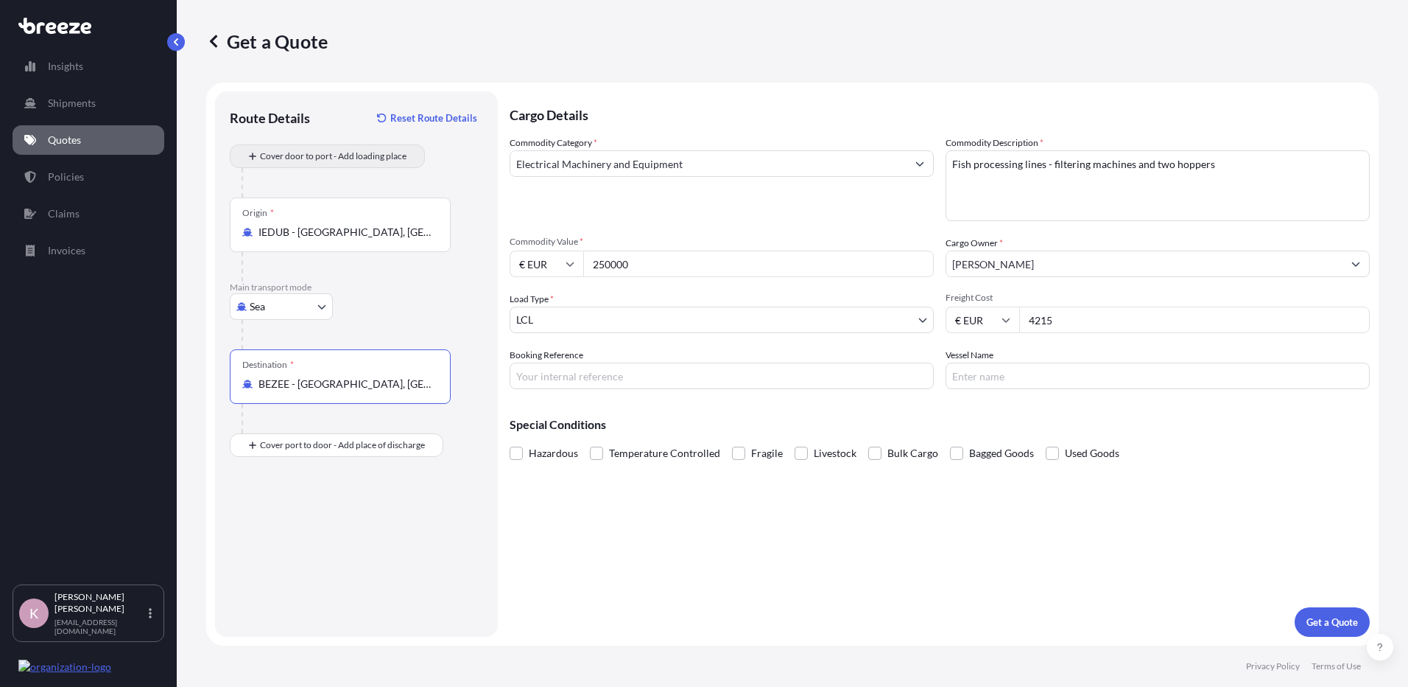
type input "BEZEE - [GEOGRAPHIC_DATA], [GEOGRAPHIC_DATA]"
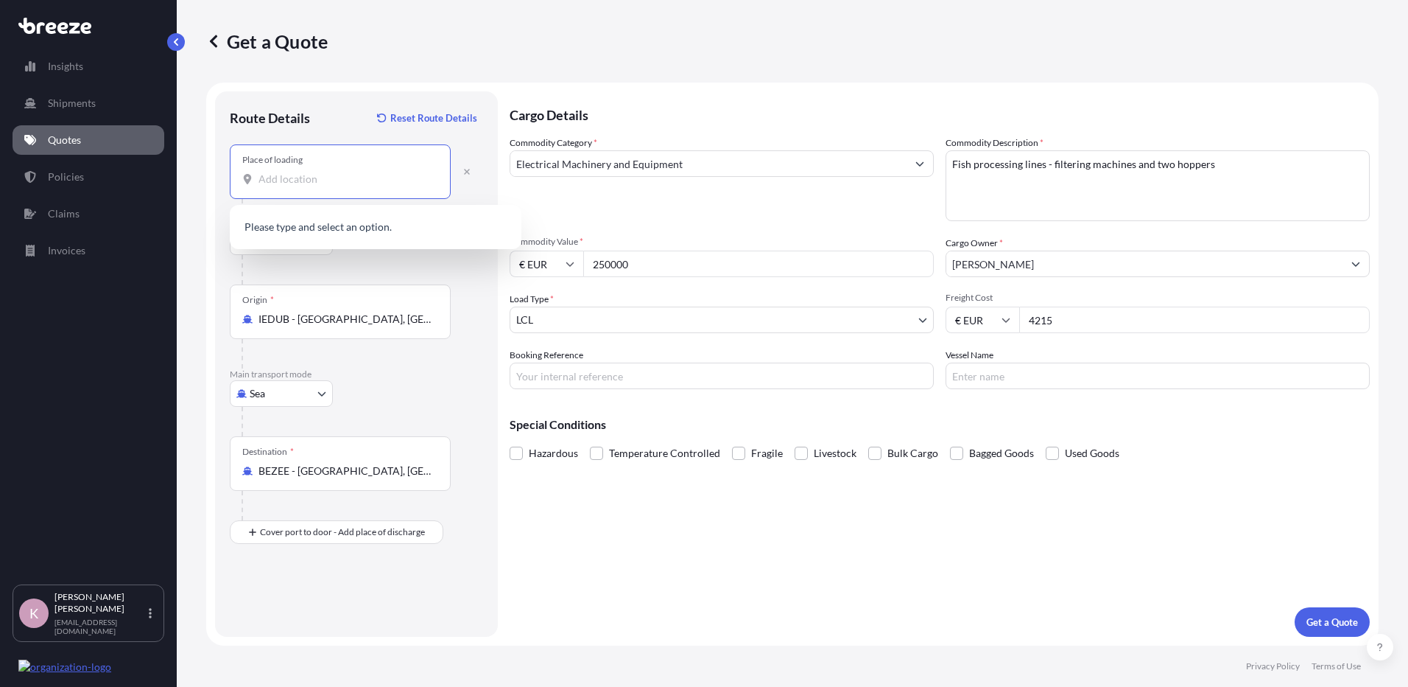
click at [317, 172] on input "Place of loading" at bounding box center [346, 179] width 174 height 15
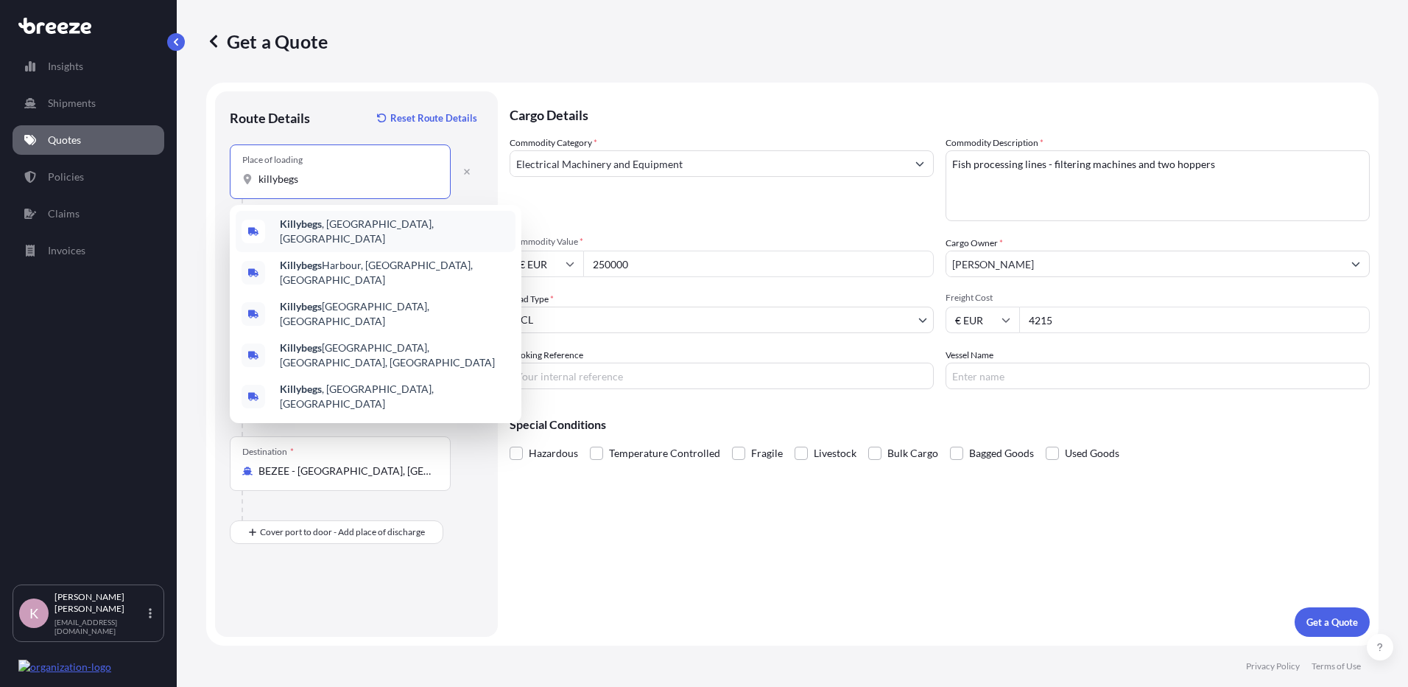
click at [354, 217] on div "Killybegs , [GEOGRAPHIC_DATA], [GEOGRAPHIC_DATA]" at bounding box center [376, 231] width 280 height 41
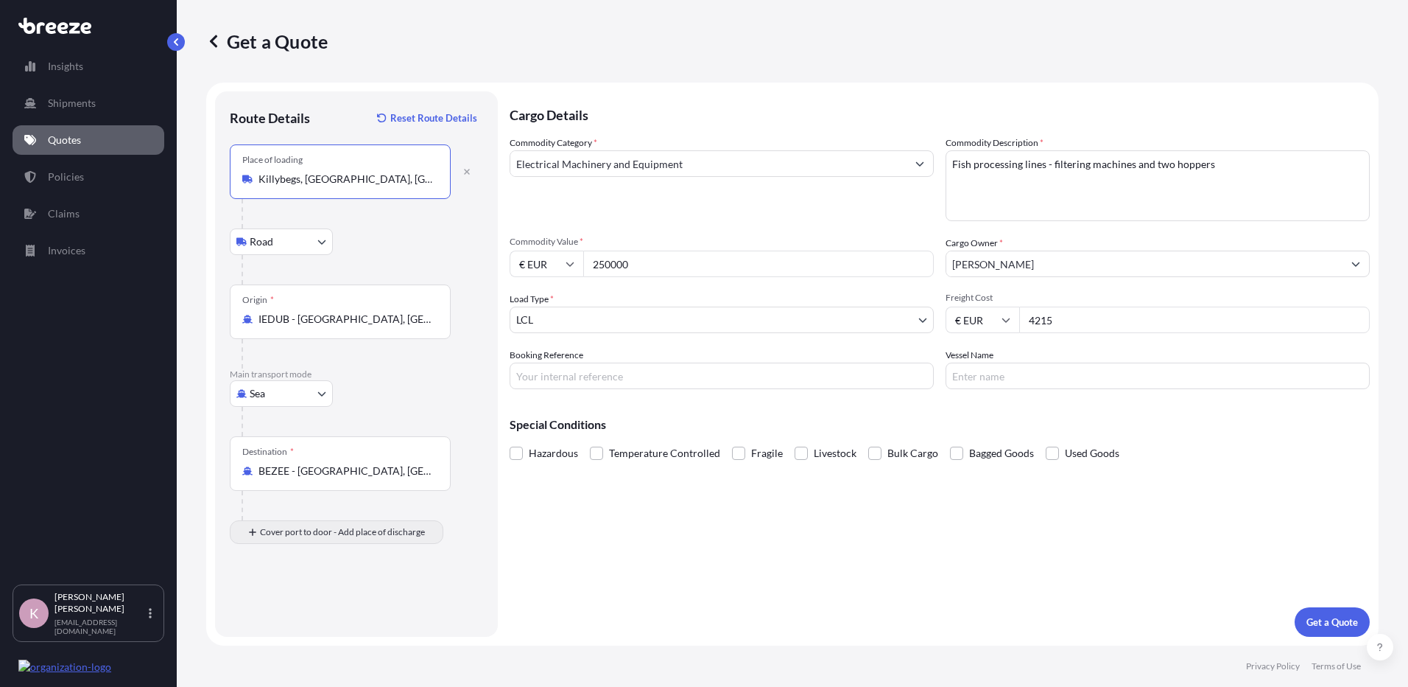
type input "Killybegs, [GEOGRAPHIC_DATA], [GEOGRAPHIC_DATA]"
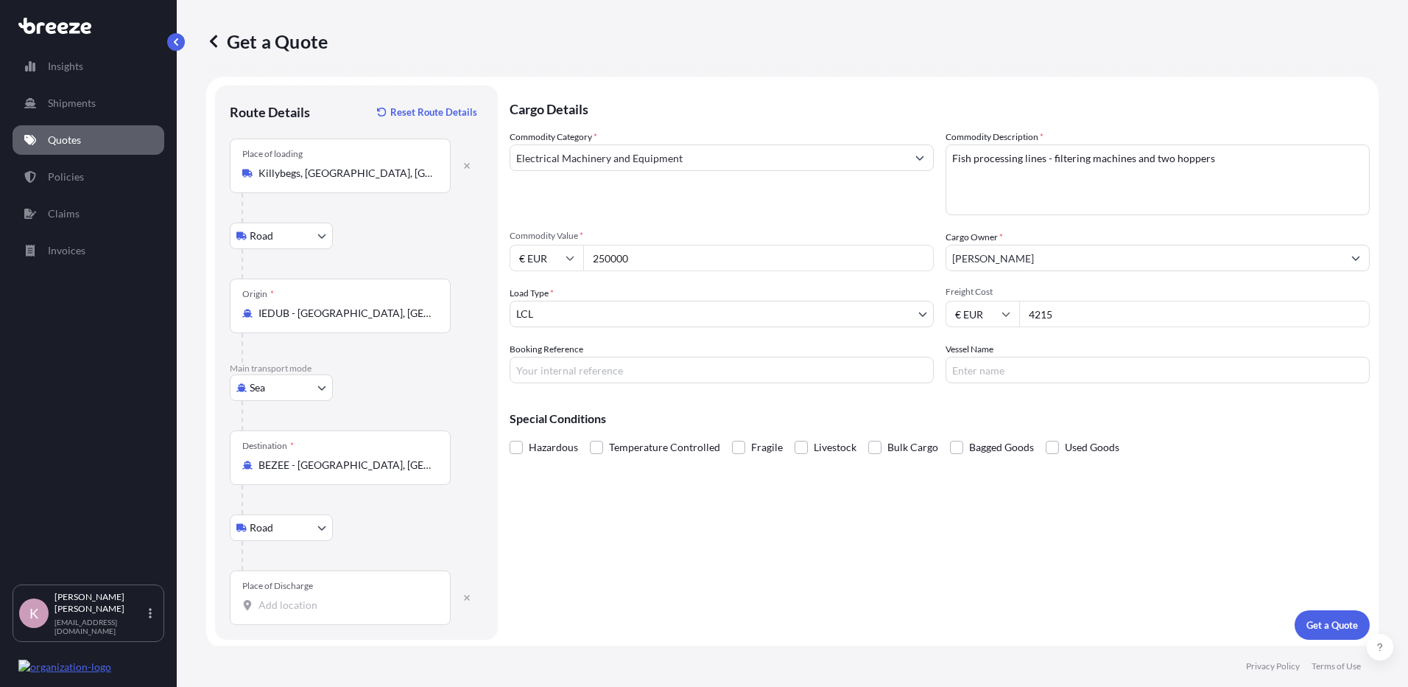
scroll to position [9, 0]
click at [315, 599] on input "Place of Discharge" at bounding box center [346, 601] width 174 height 15
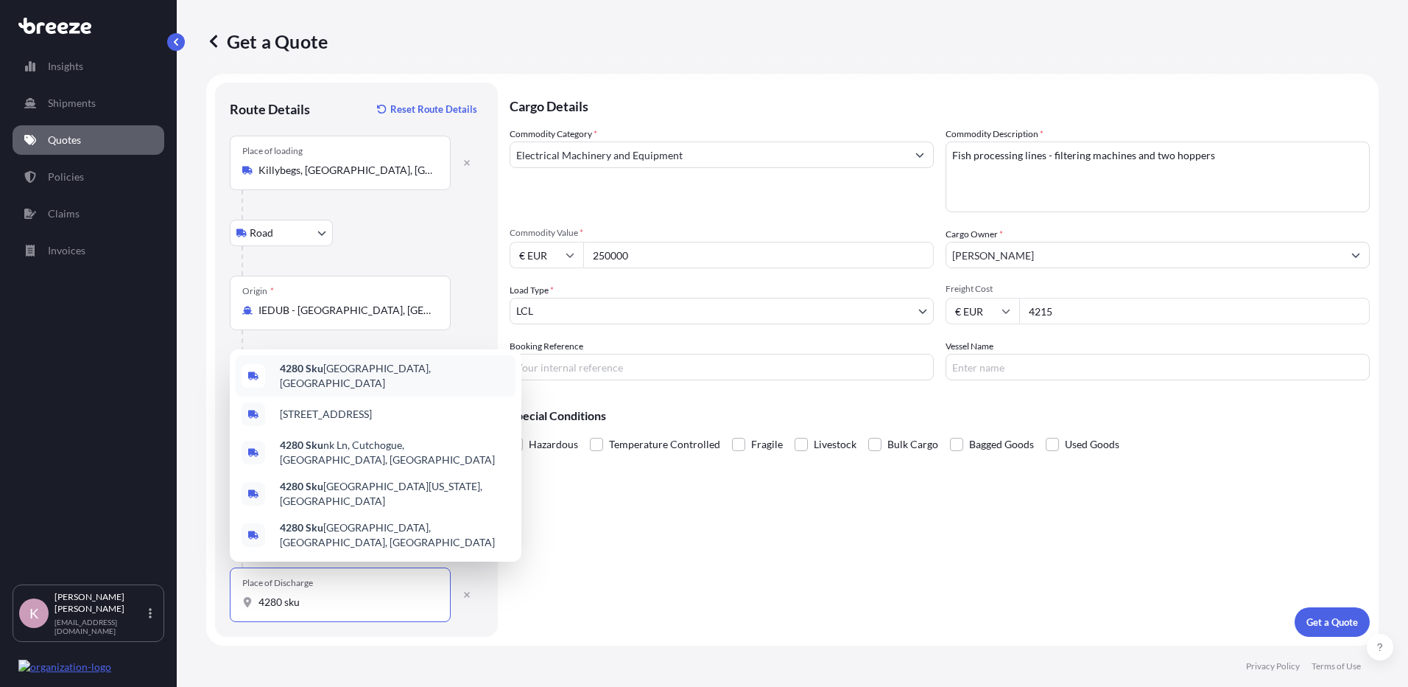
click at [404, 386] on span "4280 Sku [GEOGRAPHIC_DATA], [GEOGRAPHIC_DATA]" at bounding box center [395, 375] width 230 height 29
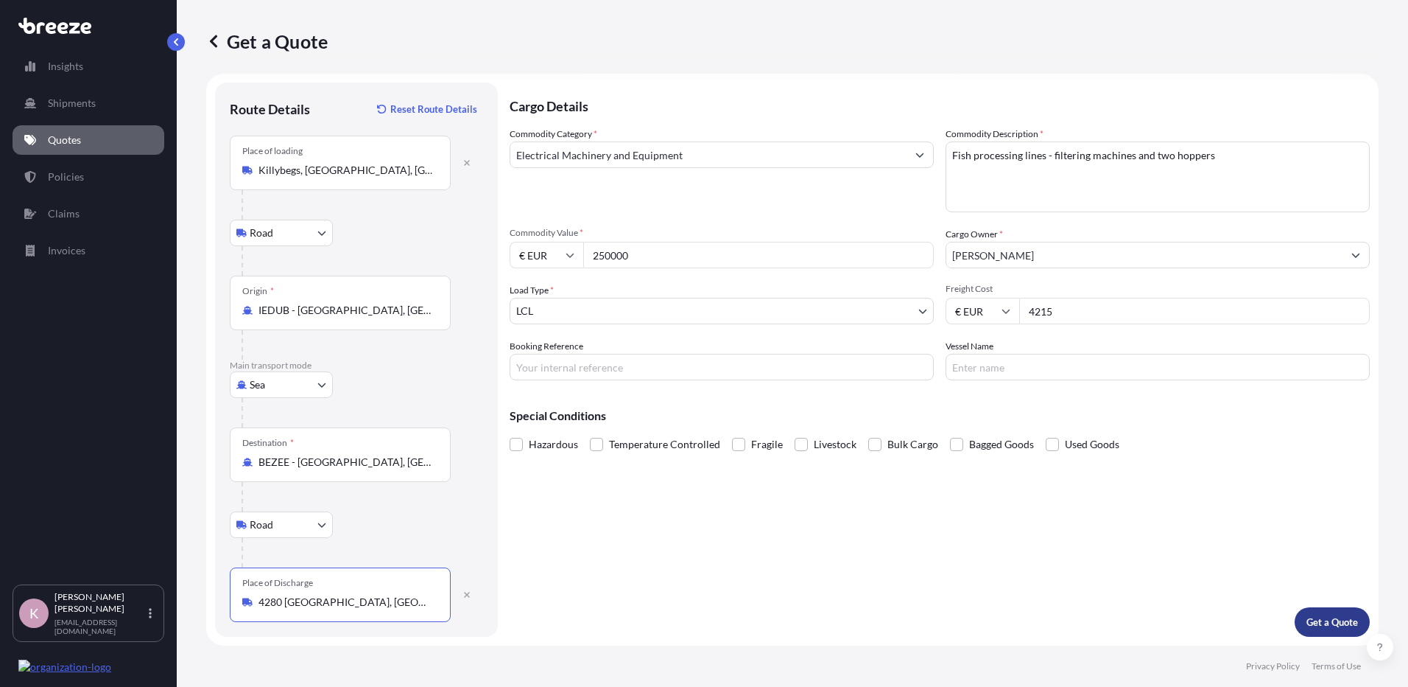
type input "4280 [GEOGRAPHIC_DATA], [GEOGRAPHIC_DATA]"
click at [1319, 612] on button "Get a Quote" at bounding box center [1332, 621] width 75 height 29
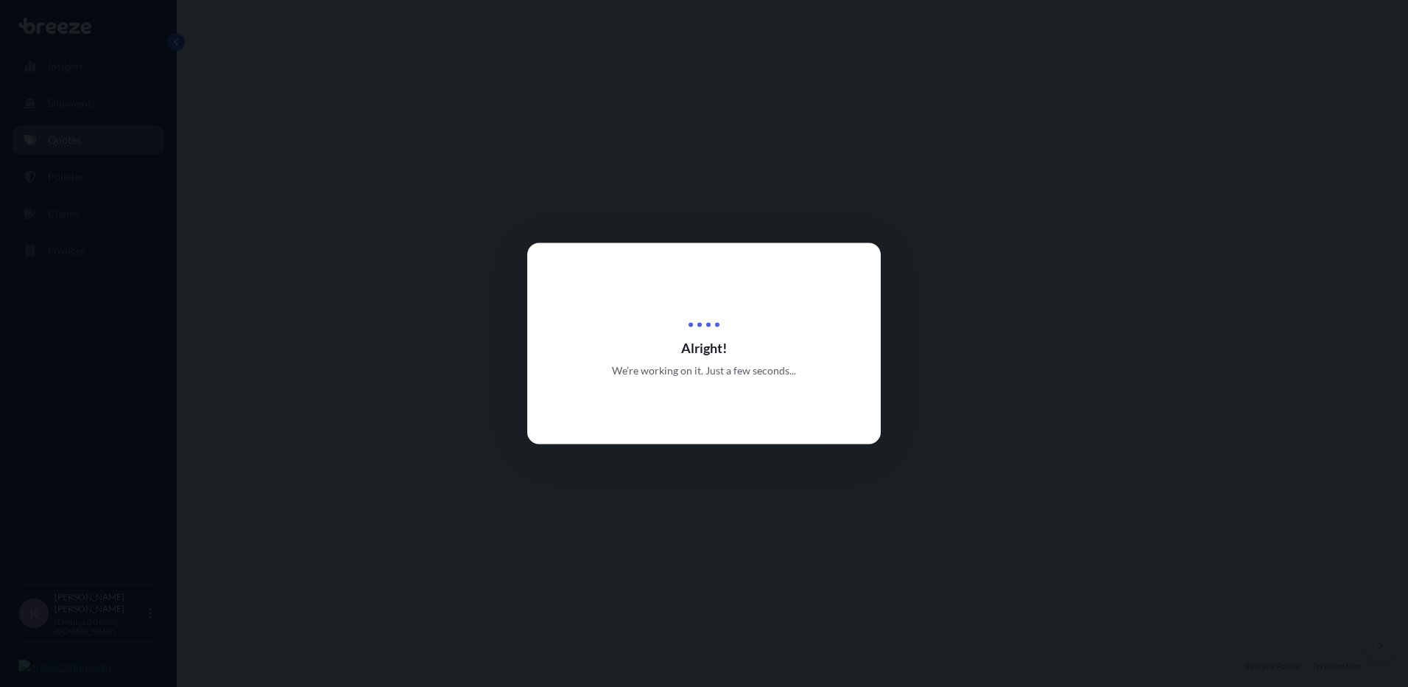
select select "Road"
select select "Sea"
select select "Road"
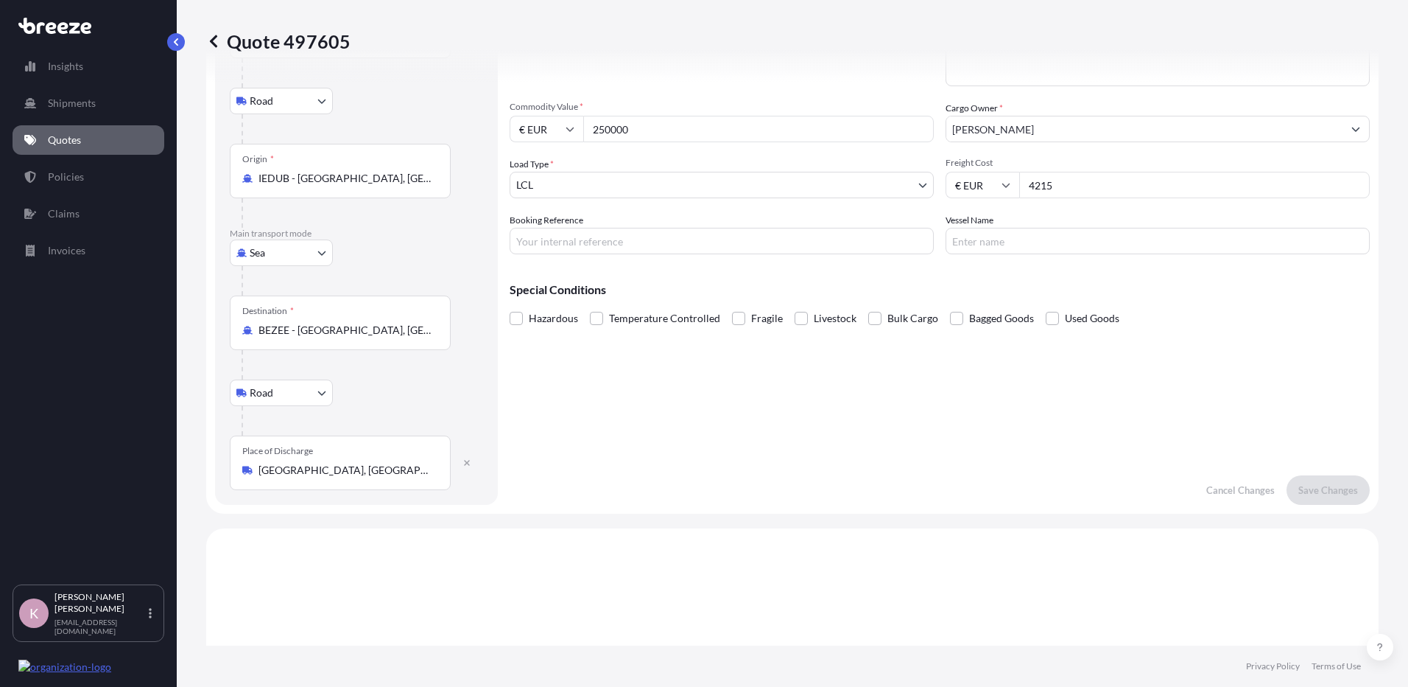
scroll to position [74, 0]
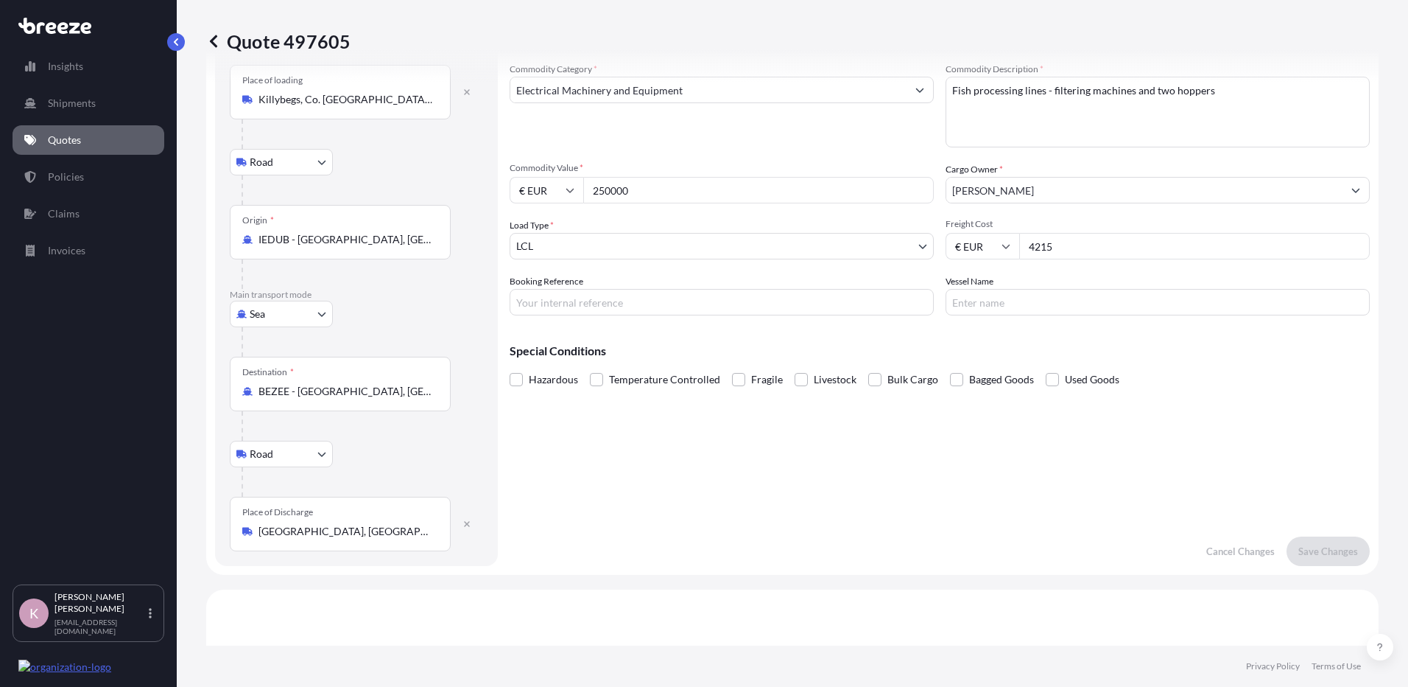
click at [614, 250] on body "Insights Shipments Quotes Policies Claims Invoices K [PERSON_NAME] [EMAIL_ADDRE…" at bounding box center [704, 343] width 1408 height 687
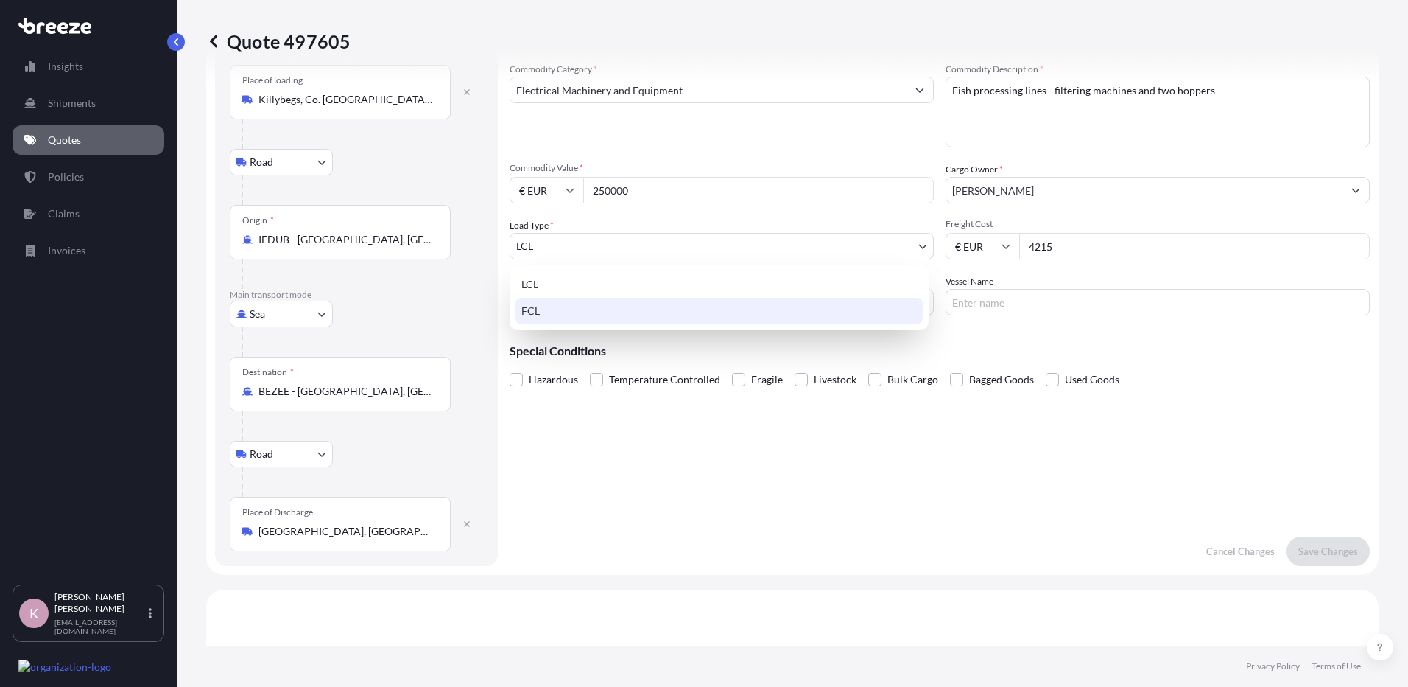
click at [604, 304] on div "FCL" at bounding box center [719, 311] width 407 height 27
select select "2"
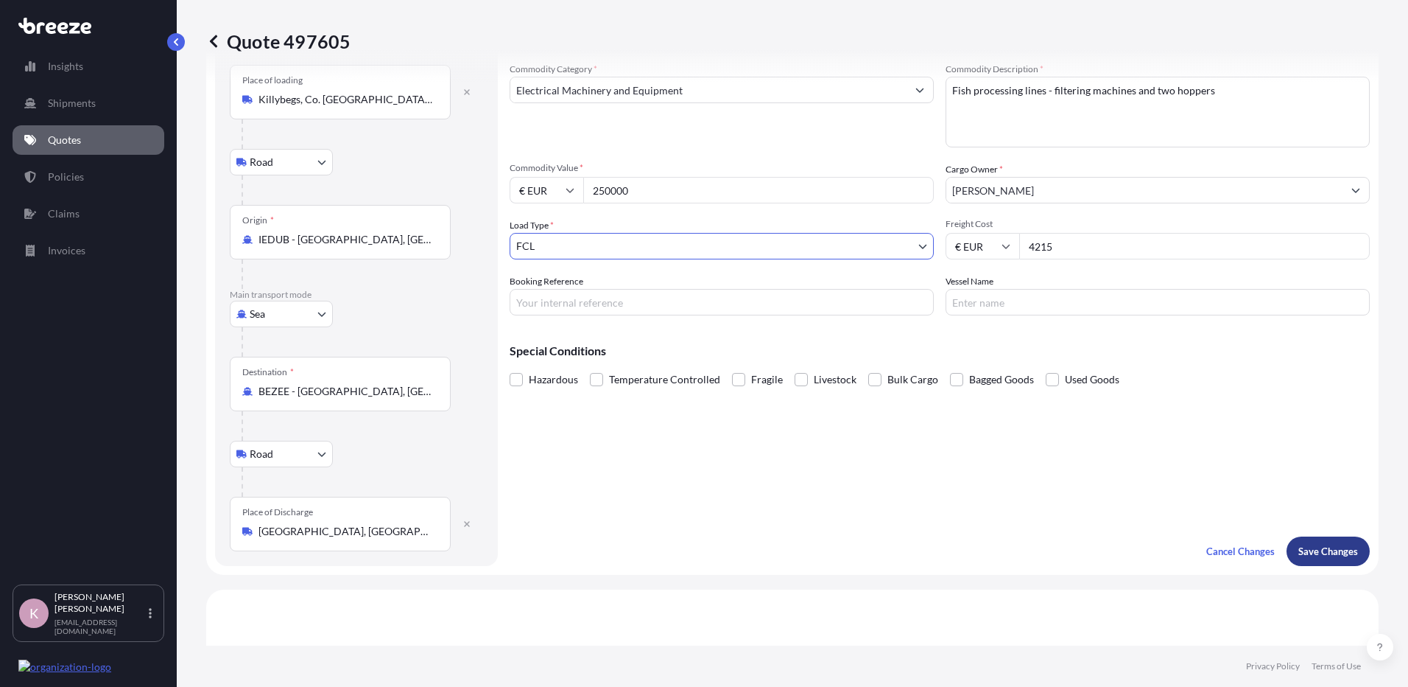
click at [1323, 557] on p "Save Changes" at bounding box center [1329, 551] width 60 height 15
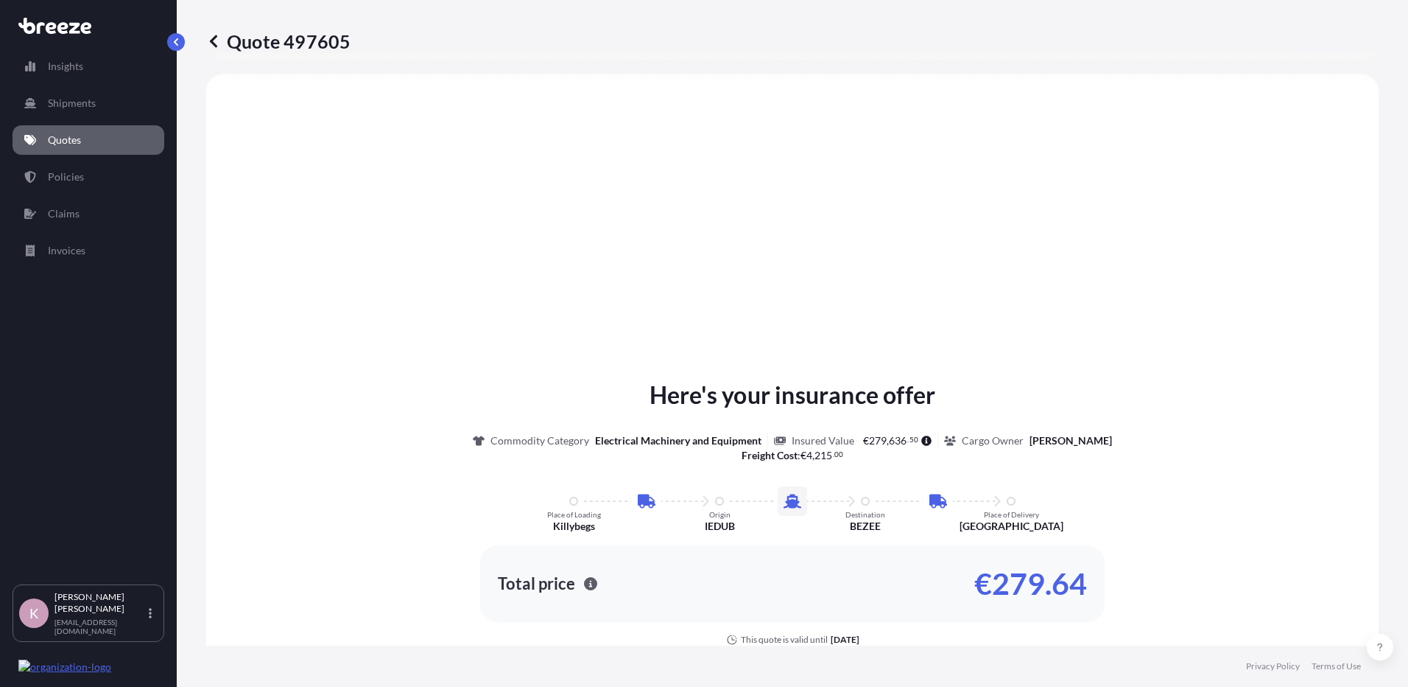
select select "Road"
select select "Sea"
select select "Road"
select select "2"
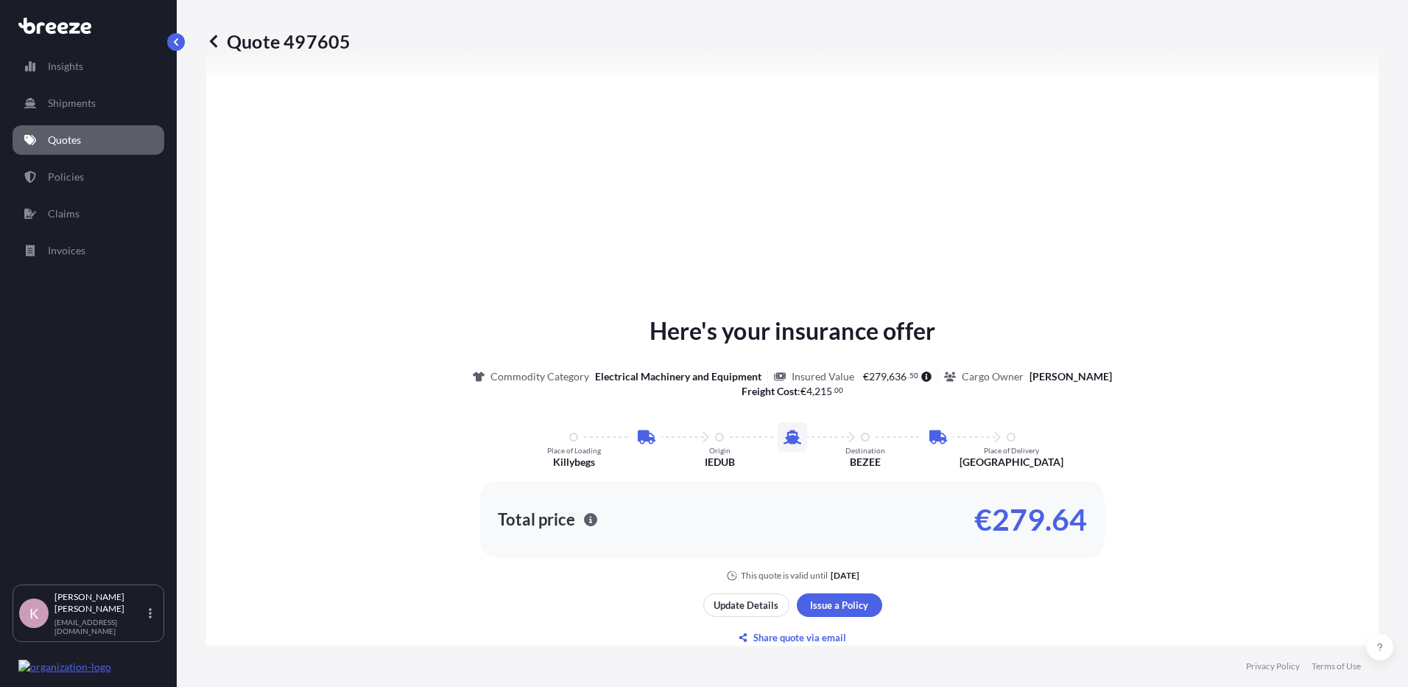
scroll to position [663, 0]
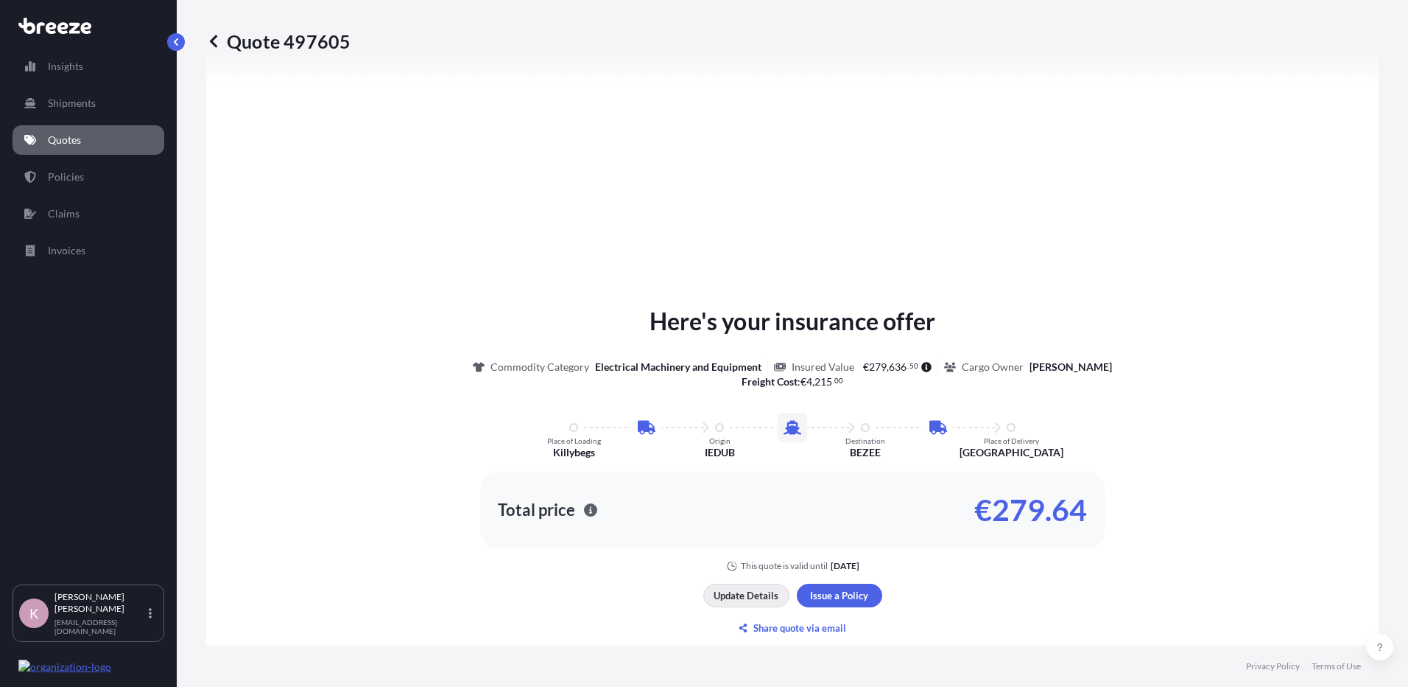
click at [734, 589] on p "Update Details" at bounding box center [746, 595] width 65 height 15
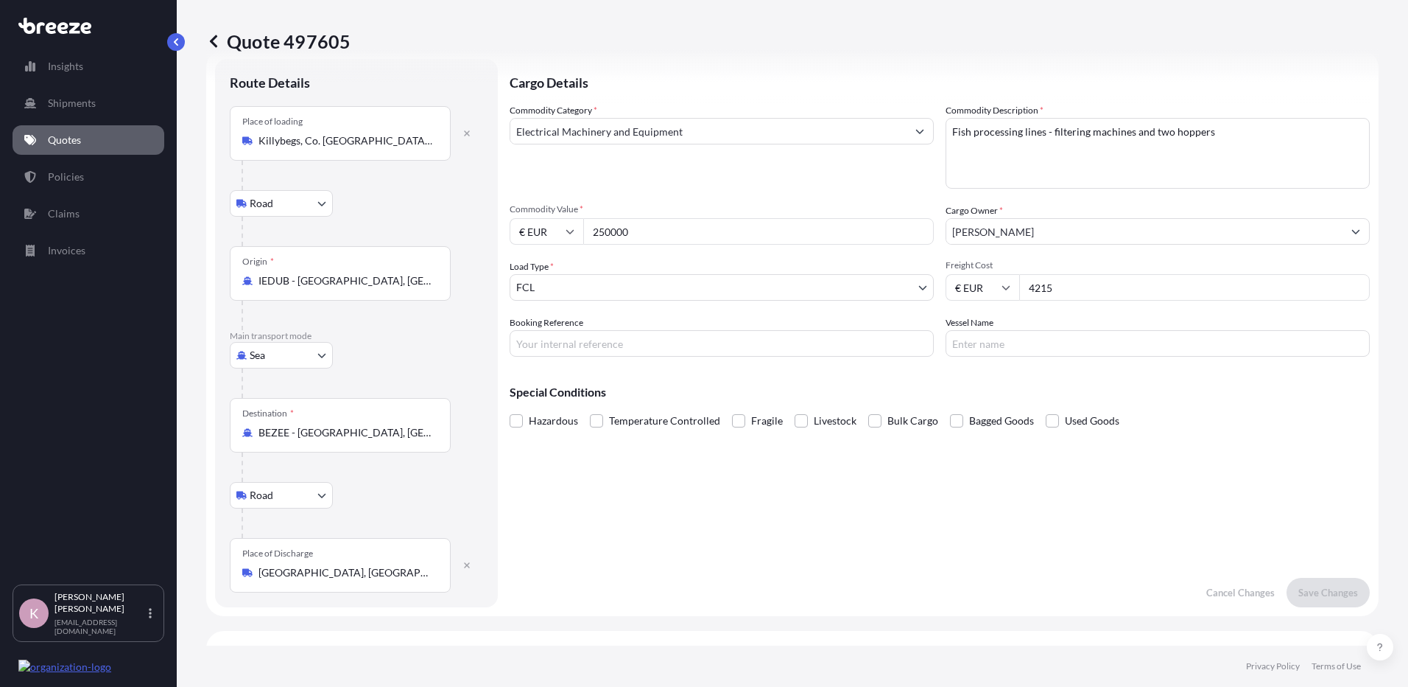
scroll to position [24, 0]
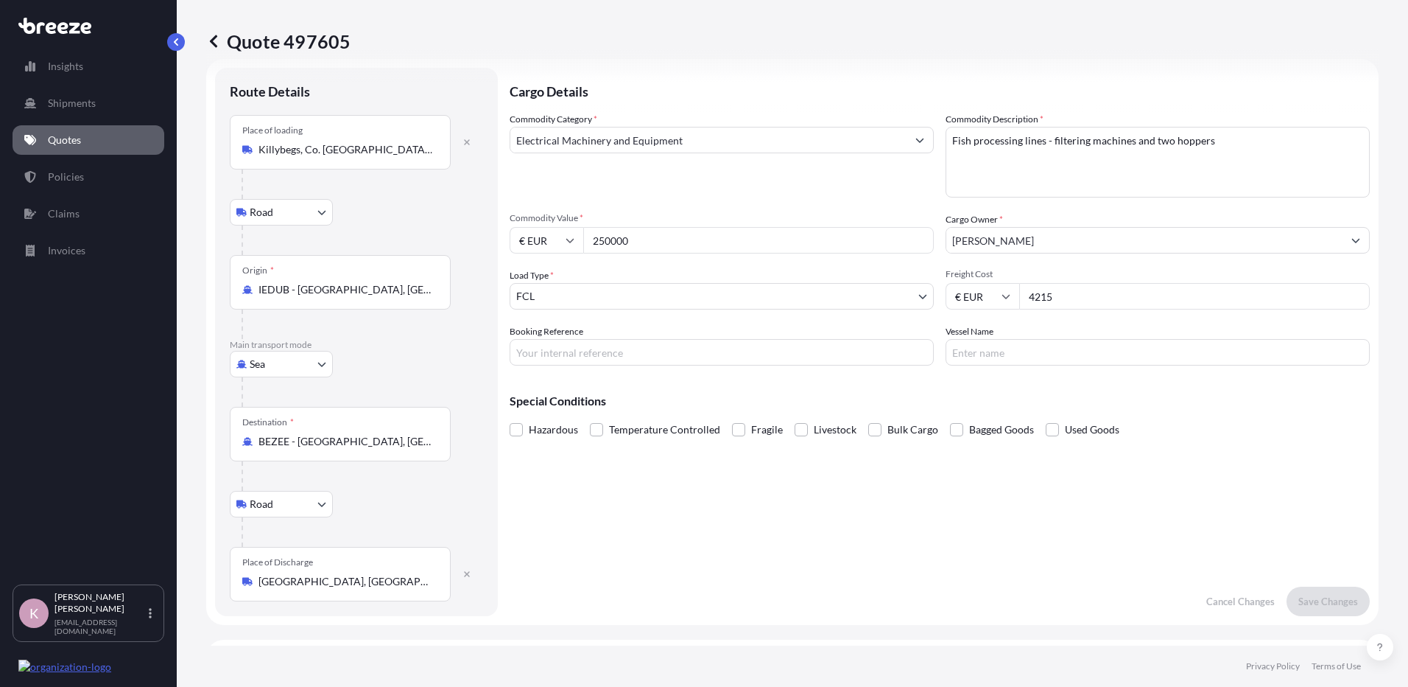
click at [664, 293] on body "Insights Shipments Quotes Policies Claims Invoices K [PERSON_NAME] [EMAIL_ADDRE…" at bounding box center [704, 343] width 1408 height 687
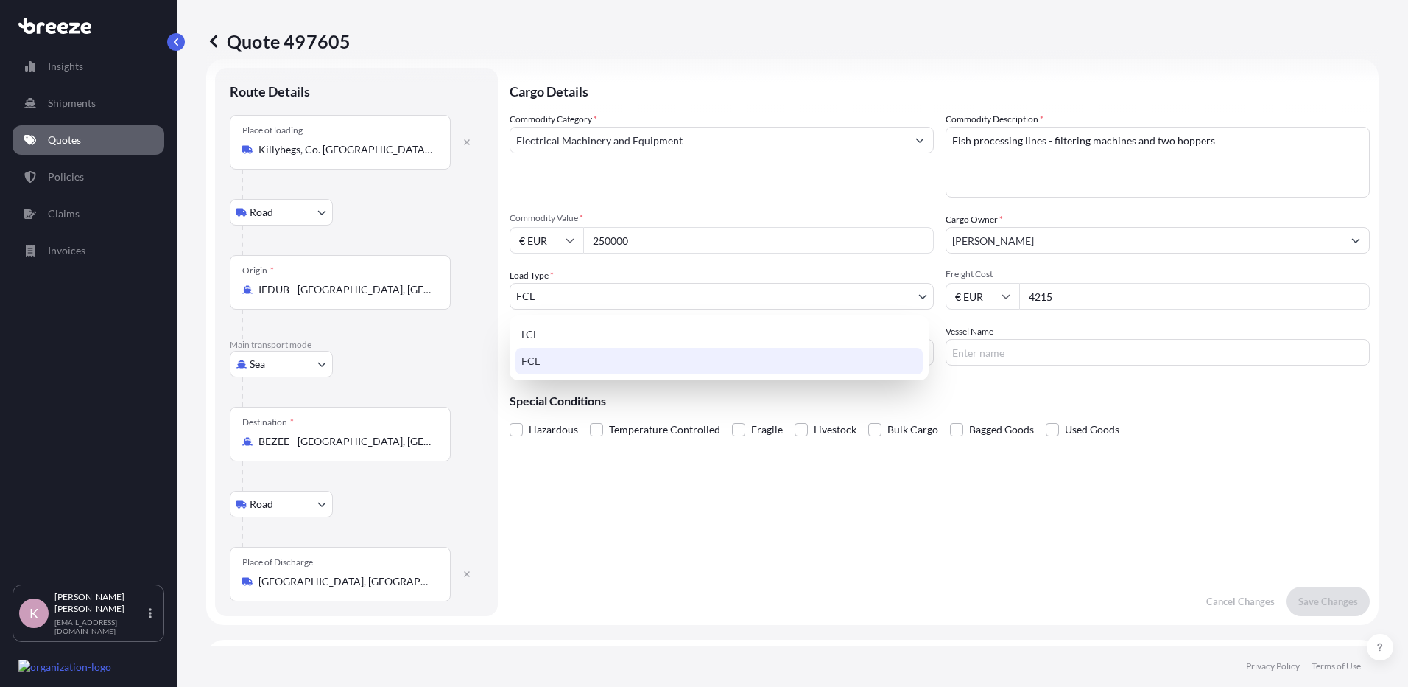
click at [647, 358] on div "FCL" at bounding box center [719, 361] width 407 height 27
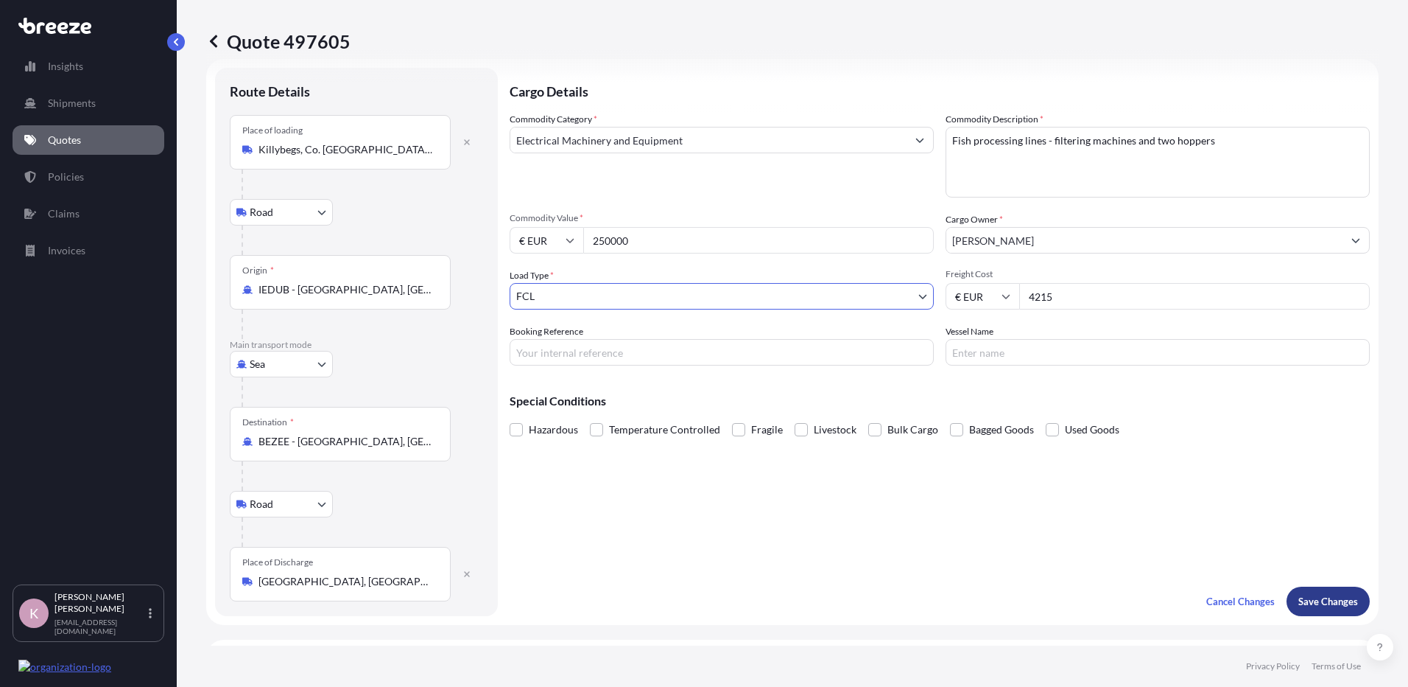
click at [1323, 611] on button "Save Changes" at bounding box center [1328, 600] width 83 height 29
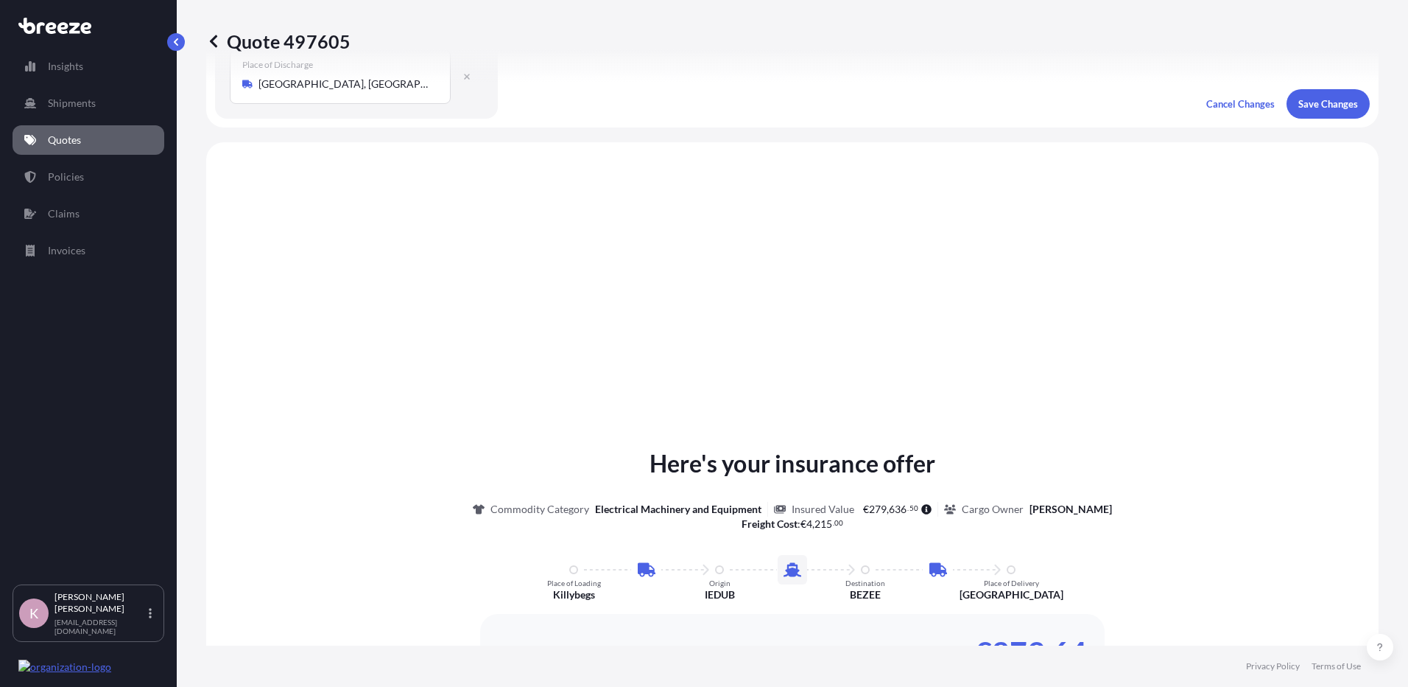
scroll to position [589, 0]
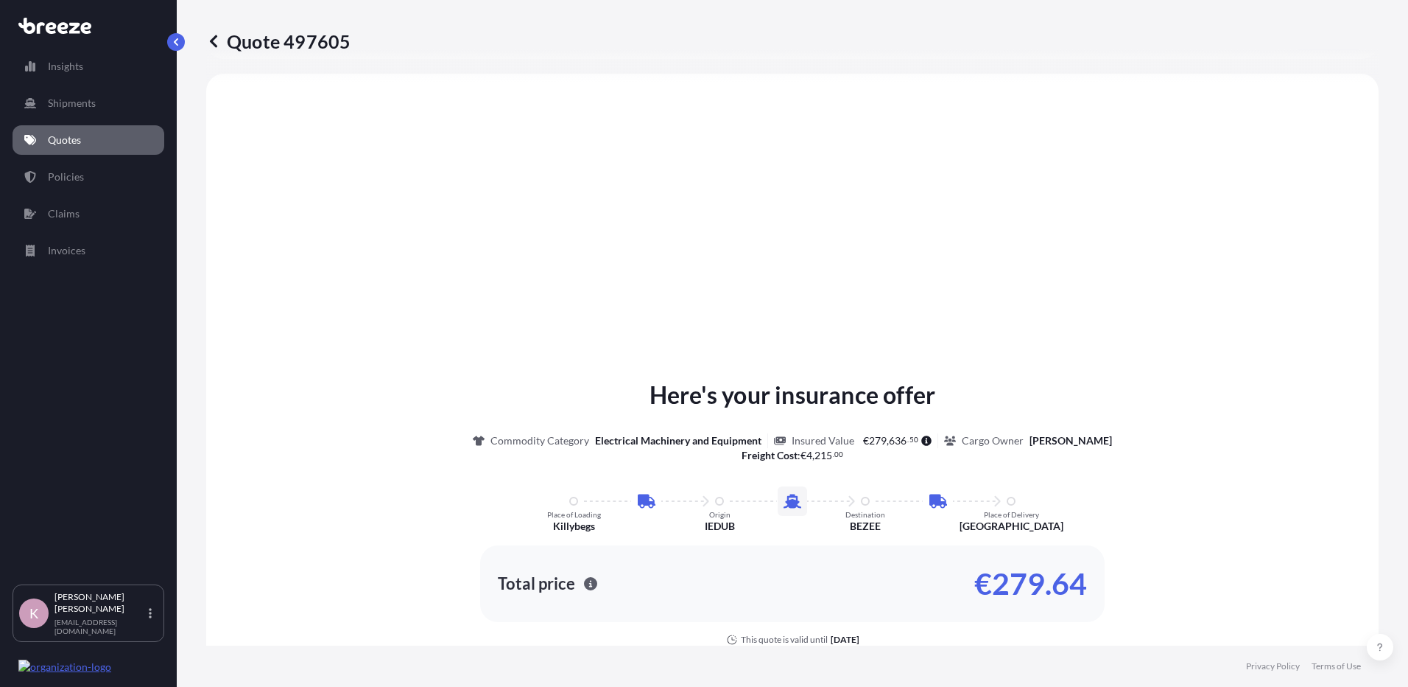
select select "Road"
select select "Sea"
select select "Road"
select select "2"
